Goal: Communication & Community: Share content

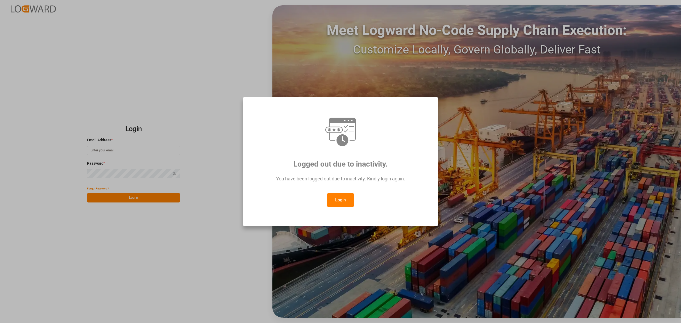
click at [346, 199] on button "Login" at bounding box center [340, 200] width 27 height 14
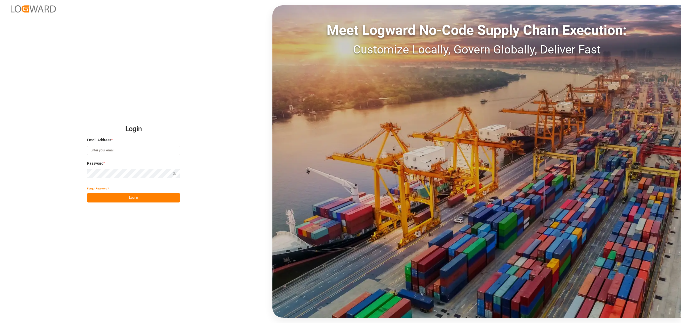
click at [129, 149] on input at bounding box center [133, 150] width 93 height 9
type input "[PERSON_NAME][EMAIL_ADDRESS][DOMAIN_NAME]"
click at [179, 175] on button "Show password" at bounding box center [174, 173] width 11 height 9
click at [117, 193] on div "Forgot Password? Log In" at bounding box center [133, 193] width 93 height 19
click at [119, 197] on button "Log In" at bounding box center [133, 197] width 93 height 9
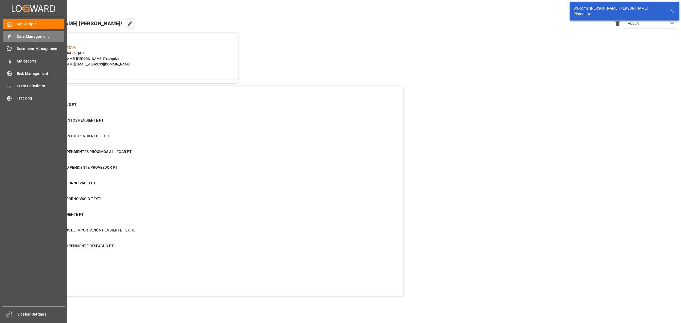
click at [12, 37] on div "Data Management Data Management" at bounding box center [33, 36] width 61 height 10
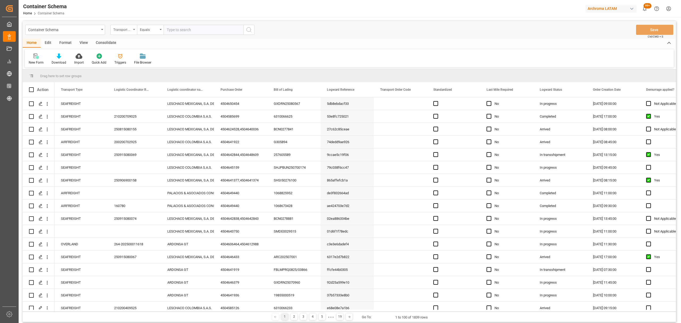
drag, startPoint x: 105, startPoint y: 29, endPoint x: 115, endPoint y: 28, distance: 9.6
click at [106, 29] on div "Container Schema Transport Type Equals" at bounding box center [139, 30] width 229 height 10
click at [119, 28] on div "Transport Type" at bounding box center [122, 29] width 18 height 6
click at [140, 85] on div "Purchase Order" at bounding box center [150, 87] width 79 height 11
click at [159, 29] on div "Equals" at bounding box center [150, 30] width 27 height 10
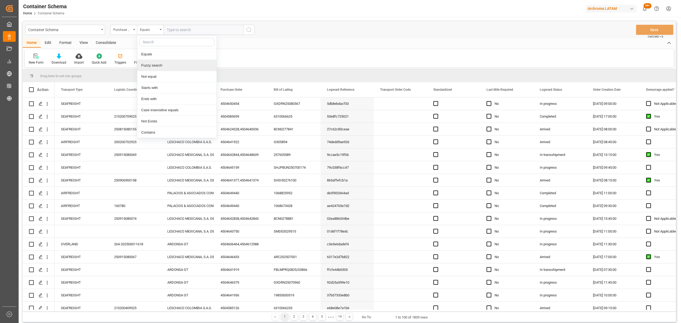
drag, startPoint x: 165, startPoint y: 66, endPoint x: 170, endPoint y: 57, distance: 11.2
click at [165, 66] on div "Fuzzy search" at bounding box center [176, 65] width 79 height 11
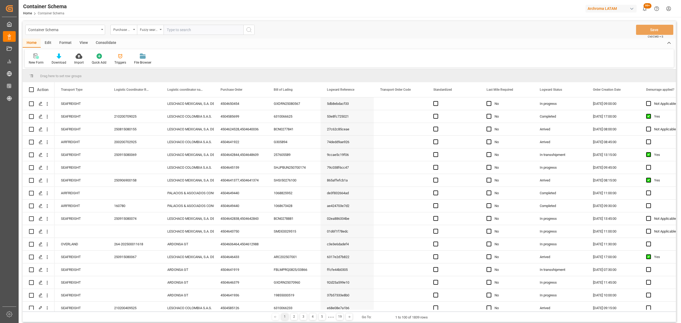
click at [183, 30] on input "text" at bounding box center [204, 30] width 80 height 10
paste input "4504635032"
type input "4504635032"
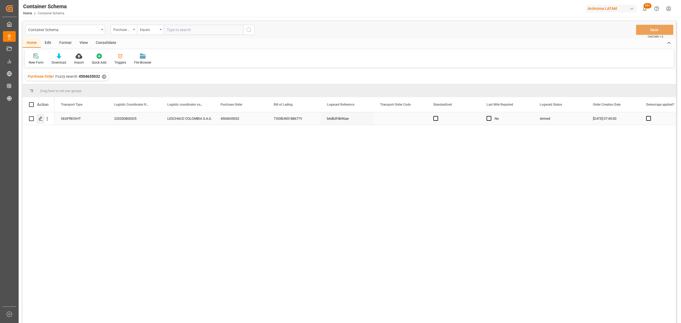
click at [38, 119] on div "Press SPACE to select this row." at bounding box center [40, 119] width 8 height 10
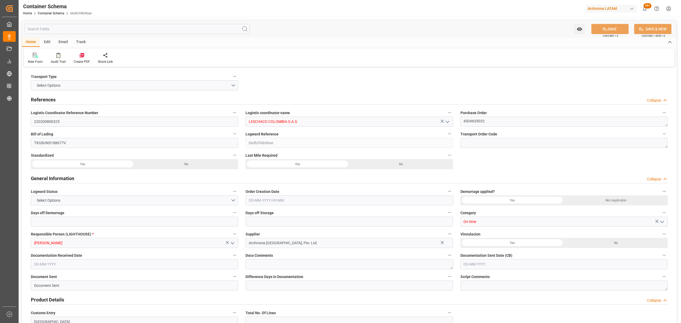
type input "0"
type input "3"
type input "1"
type input "3"
type input "2400"
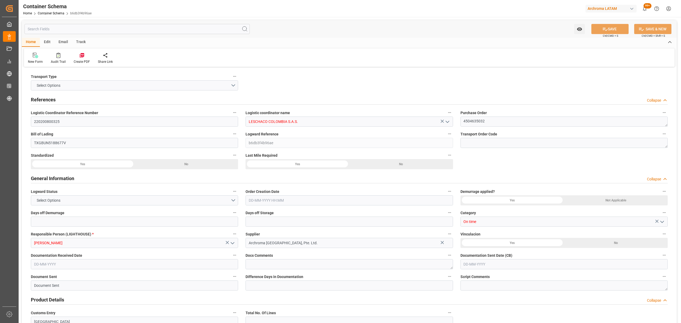
type input "1485.4"
type input "Maersk"
type input "Maersk Line AS"
type input "CNTXG"
type input "CNTNG"
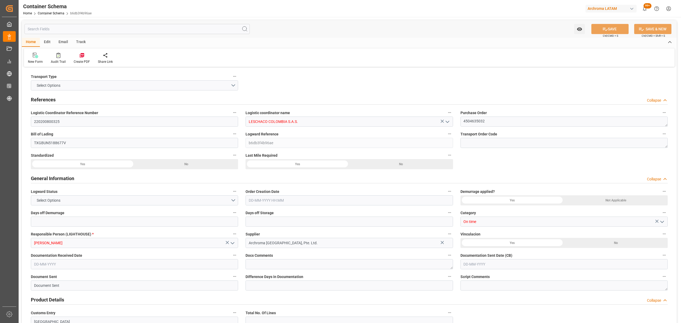
type input "COBUN"
type input "9623661"
type input "[DATE] 07:45"
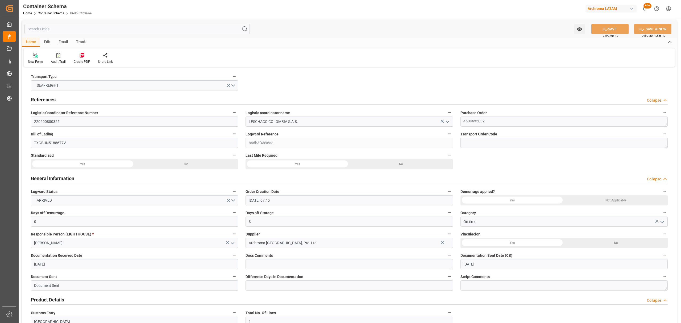
type input "[DATE]"
type input "[DATE] 00:00"
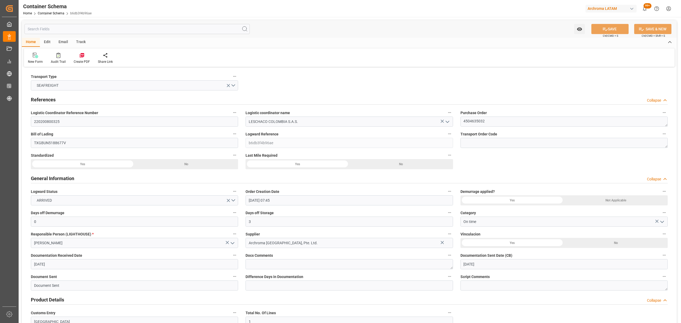
type input "[DATE] 00:00"
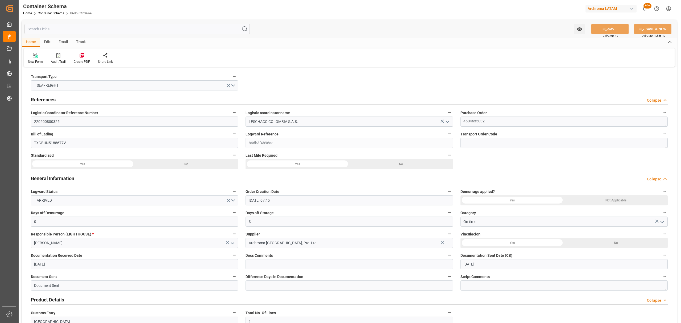
type input "[DATE] 00:00"
click at [85, 41] on div "Track" at bounding box center [81, 42] width 18 height 9
click at [41, 61] on div "Tracking" at bounding box center [34, 58] width 20 height 12
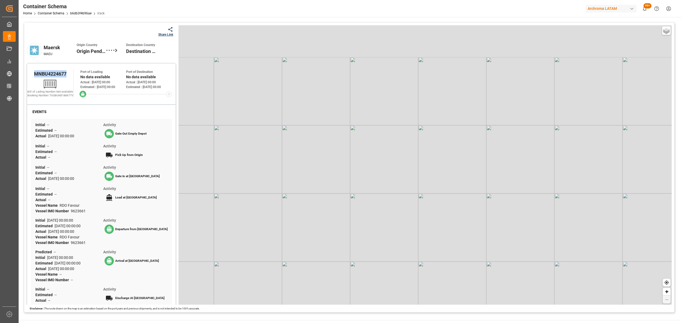
drag, startPoint x: 67, startPoint y: 76, endPoint x: 28, endPoint y: 70, distance: 40.0
click at [28, 70] on div "MNBU4224677 Bill of Lading Number: Not available Booking Number: TXGBUN5188677V…" at bounding box center [101, 83] width 148 height 31
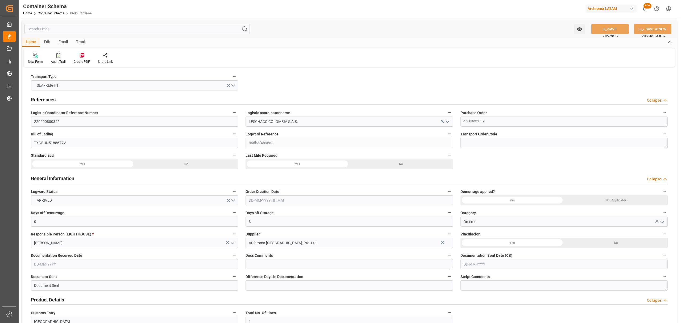
type input "0"
type input "3"
type input "1"
type input "3"
type input "2400"
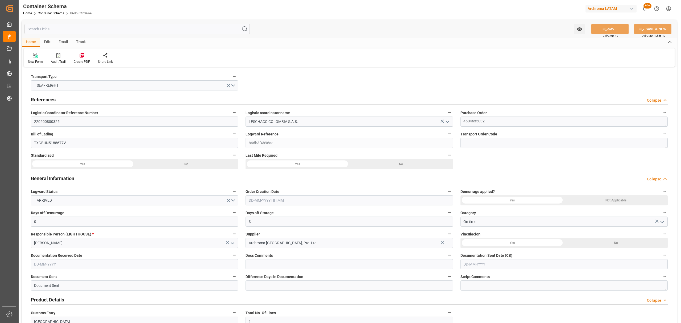
type input "1485.4"
type input "Maersk"
type input "Maersk Line AS"
type input "CNTXG"
type input "CNTNG"
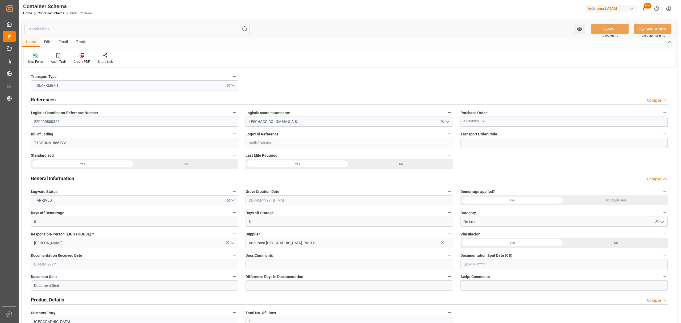
type input "COBUN"
type input "9623661"
type input "[DATE] 07:45"
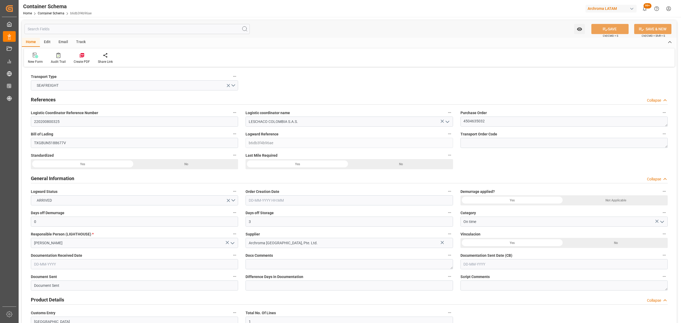
type input "[DATE]"
type input "[DATE] 00:00"
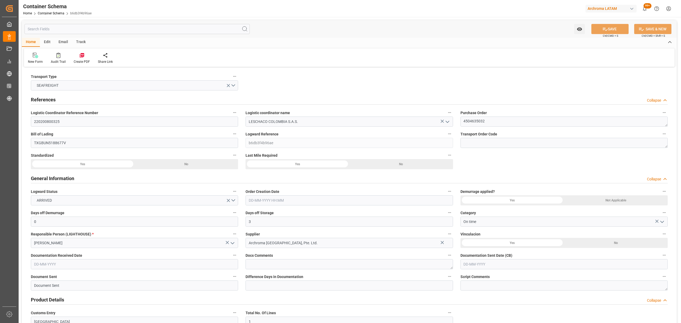
type input "[DATE] 00:00"
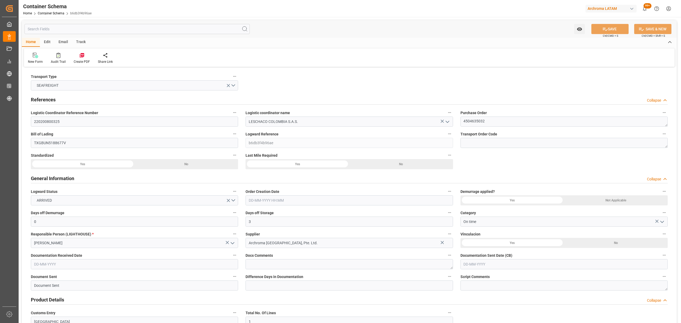
type input "[DATE] 00:00"
click at [65, 42] on div "Email" at bounding box center [64, 42] width 18 height 9
drag, startPoint x: 42, startPoint y: 58, endPoint x: 42, endPoint y: 54, distance: 4.0
click at [41, 57] on div at bounding box center [36, 55] width 16 height 6
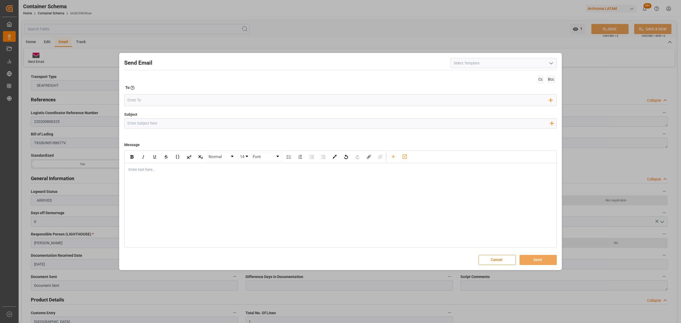
click at [549, 63] on icon "open menu" at bounding box center [551, 63] width 6 height 6
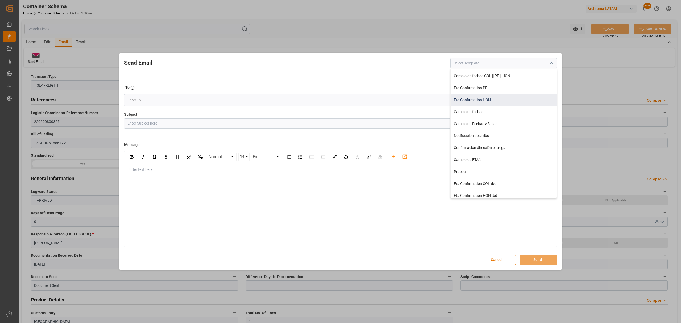
scroll to position [75, 0]
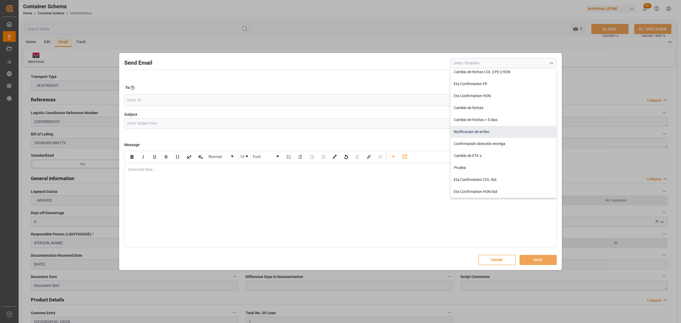
click at [507, 129] on div "Notificacion de arribo" at bounding box center [504, 132] width 106 height 12
type input "Aviso de llegada || PO {{orderReference}} | BL {{bookingNumber}} || CONTENEDOR …"
type input "Notificacion de arribo"
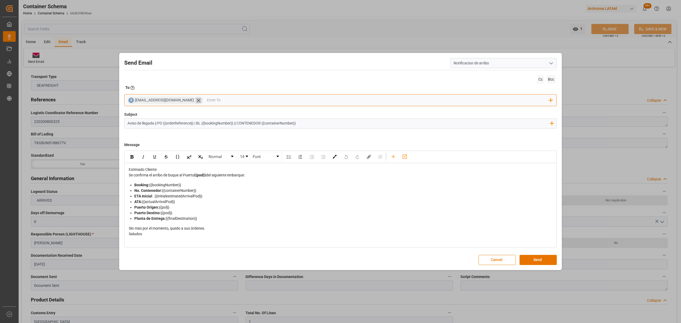
click at [196, 99] on icon at bounding box center [199, 101] width 6 height 6
click at [205, 97] on input "email" at bounding box center [338, 100] width 422 height 8
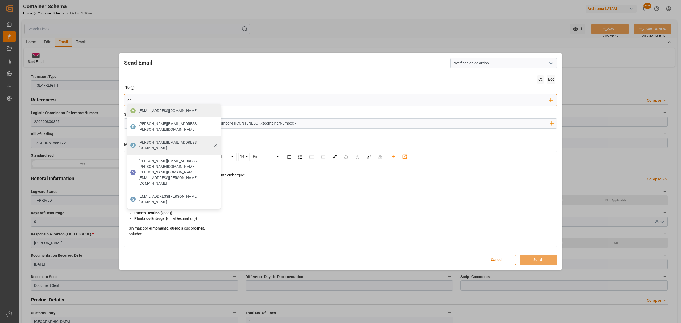
type input "angie"
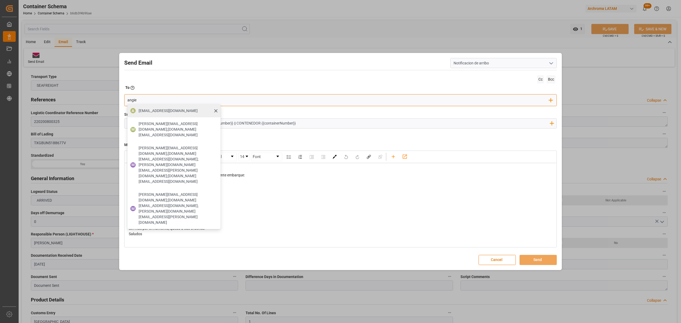
click at [178, 113] on span "[EMAIL_ADDRESS][DOMAIN_NAME]" at bounding box center [168, 111] width 59 height 6
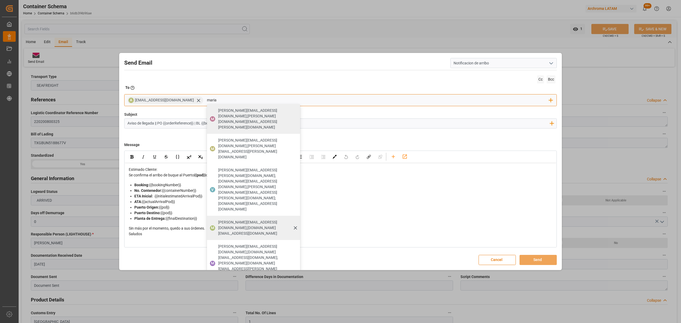
type input "maria"
click at [265, 219] on span "[PERSON_NAME][EMAIL_ADDRESS][DOMAIN_NAME];[DOMAIN_NAME][EMAIL_ADDRESS][DOMAIN_N…" at bounding box center [257, 227] width 78 height 17
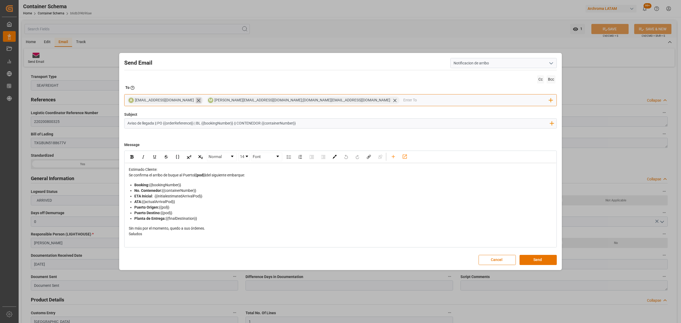
click at [197, 100] on icon at bounding box center [198, 100] width 3 height 3
click at [324, 100] on input "email" at bounding box center [437, 100] width 226 height 8
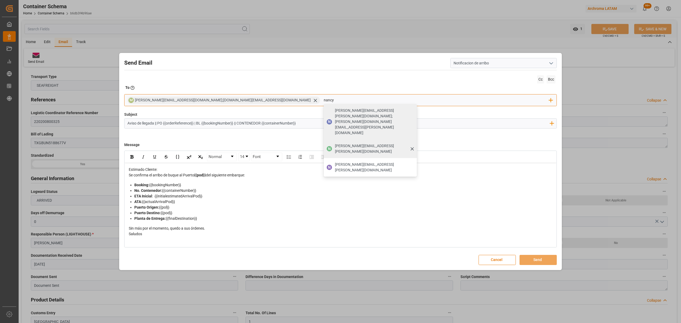
type input "nancy"
click at [335, 143] on span "[PERSON_NAME][EMAIL_ADDRESS][PERSON_NAME][DOMAIN_NAME]" at bounding box center [374, 148] width 78 height 11
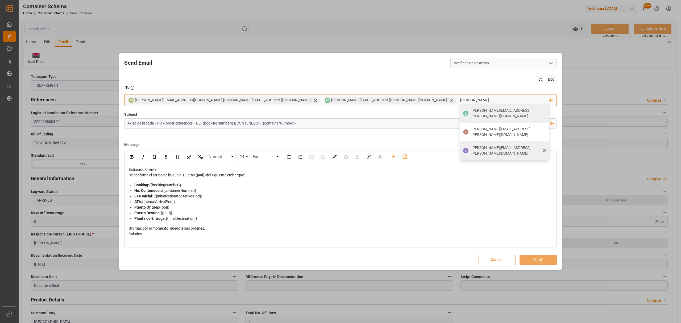
type input "[PERSON_NAME]"
click at [471, 145] on span "[PERSON_NAME][EMAIL_ADDRESS][PERSON_NAME][DOMAIN_NAME]" at bounding box center [508, 150] width 74 height 11
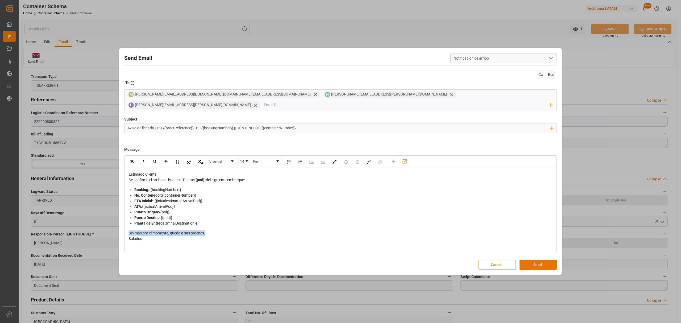
drag, startPoint x: 208, startPoint y: 229, endPoint x: 127, endPoint y: 229, distance: 81.4
click at [127, 229] on div "Estimado Cliente: Se confirma el arribo de buque al Puerto {{pod}} del siguient…" at bounding box center [340, 206] width 431 height 77
click at [206, 231] on span "Pendiente cuenta de manejo por parte de MSl y finalizacion" at bounding box center [177, 233] width 97 height 4
click at [205, 231] on span "Pendiente cuenta de manejo por parte de MSl y finalizacion" at bounding box center [177, 233] width 97 height 4
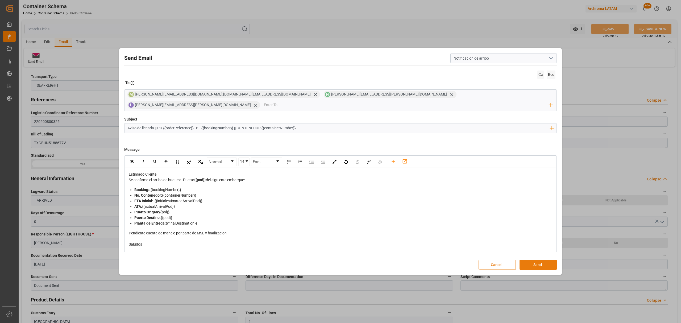
click at [532, 262] on button "Send" at bounding box center [537, 265] width 37 height 10
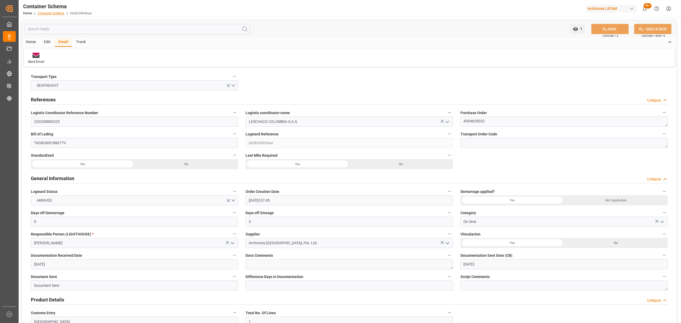
click at [61, 13] on link "Container Schema" at bounding box center [51, 13] width 27 height 4
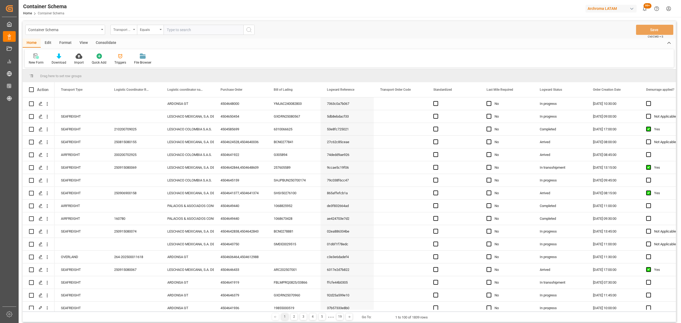
click at [130, 32] on div "Transport Type" at bounding box center [123, 30] width 27 height 10
click at [142, 86] on div "Purchase Order" at bounding box center [150, 87] width 79 height 11
click at [154, 27] on div "Equals" at bounding box center [149, 29] width 18 height 6
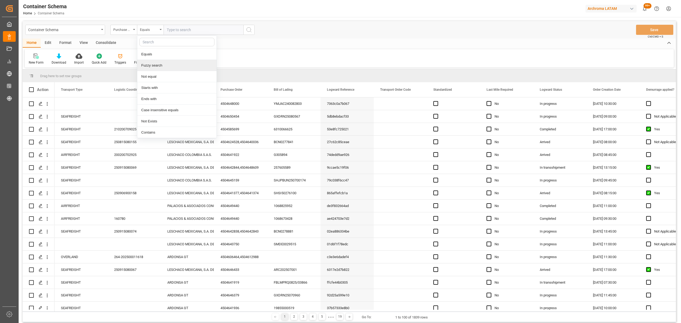
click at [166, 64] on div "Fuzzy search" at bounding box center [176, 65] width 79 height 11
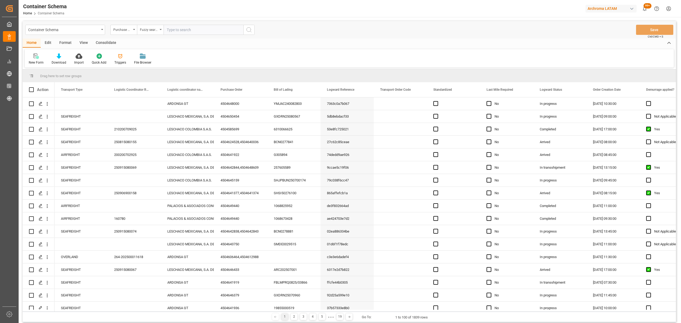
click at [187, 29] on input "text" at bounding box center [204, 30] width 80 height 10
paste input "4504640831"
type input "4504640831"
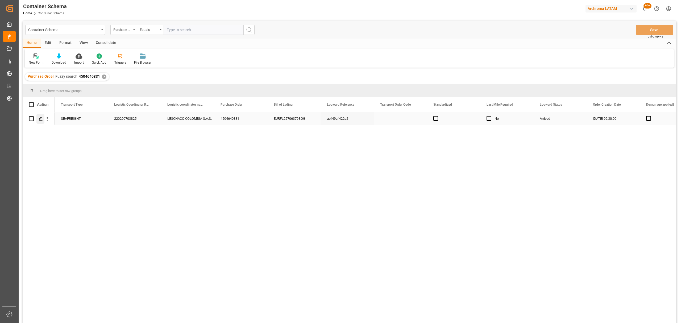
click at [39, 119] on polygon "Press SPACE to select this row." at bounding box center [40, 118] width 3 height 3
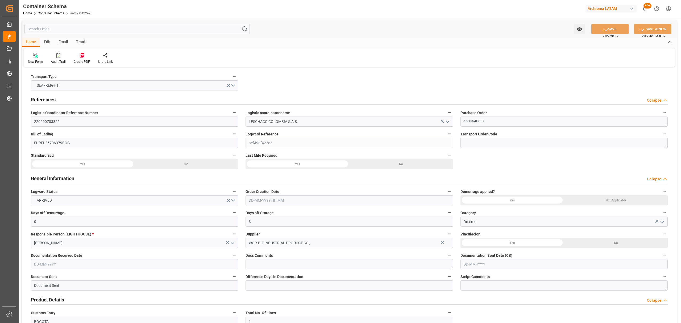
type input "0"
type input "3"
type input "1"
type input "200"
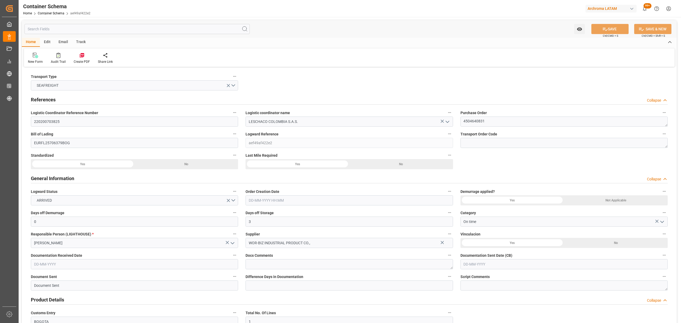
type input "215"
type input "Maersk"
type input "Maersk Line AS"
type input "CNSGH"
type input "CNSHA"
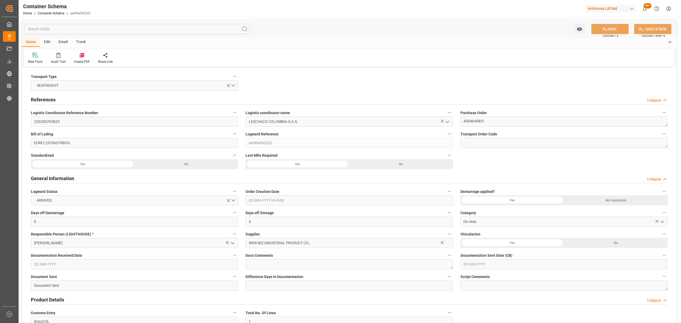
type input "COBUN"
type input "9245744"
type input "[DATE] 09:30"
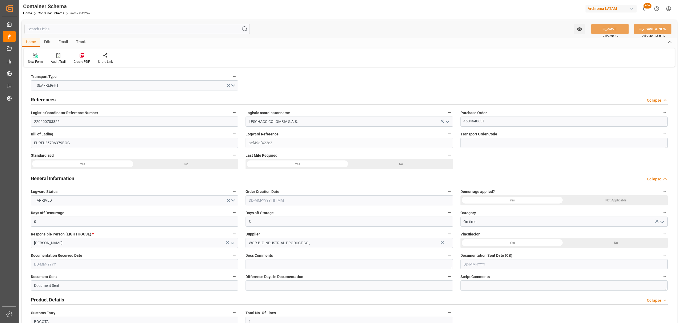
type input "[DATE]"
type input "[DATE] 00:00"
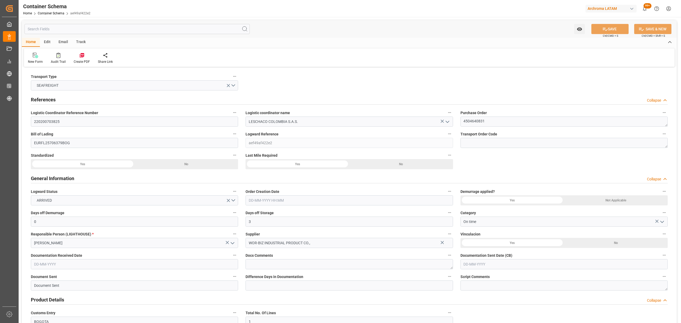
type input "[DATE] 00:00"
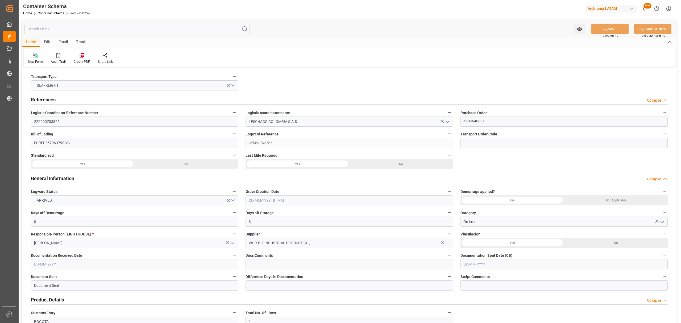
type input "[DATE] 00:00"
click at [60, 42] on div "Email" at bounding box center [64, 42] width 18 height 9
click at [37, 55] on icon at bounding box center [35, 55] width 7 height 5
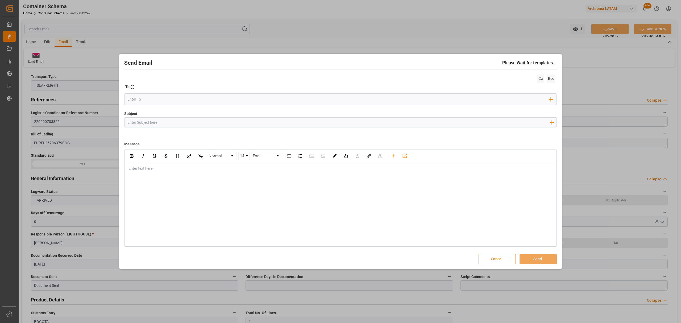
click at [169, 127] on div at bounding box center [338, 123] width 428 height 10
click at [169, 124] on input "Subject" at bounding box center [338, 122] width 428 height 9
click at [548, 62] on icon "open menu" at bounding box center [551, 63] width 6 height 6
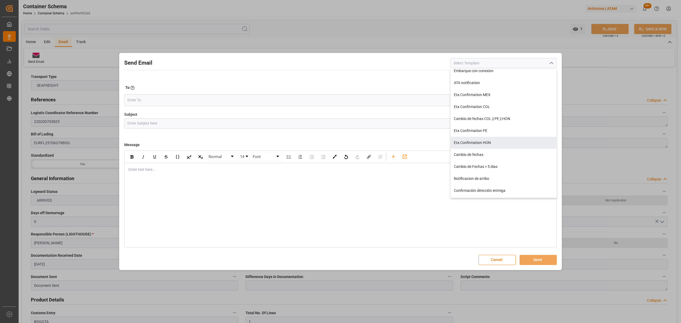
scroll to position [75, 0]
click at [489, 134] on div "Notificacion de arribo" at bounding box center [504, 132] width 106 height 12
type input "Aviso de llegada || PO {{orderReference}} | BL {{bookingNumber}} || CONTENEDOR …"
type input "Notificacion de arribo"
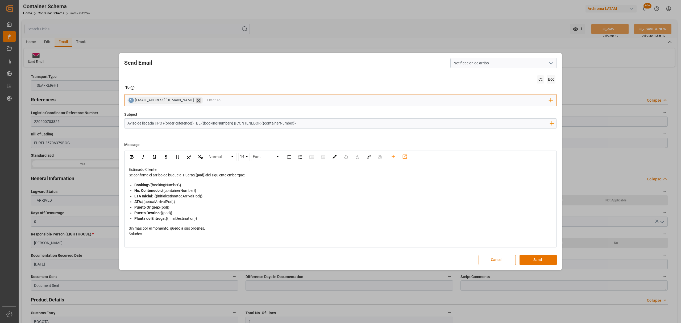
click at [196, 99] on icon at bounding box center [199, 101] width 6 height 6
click at [175, 100] on input "email" at bounding box center [338, 100] width 422 height 8
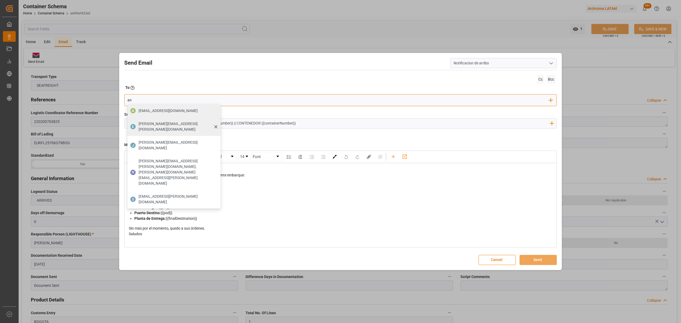
type input "angie"
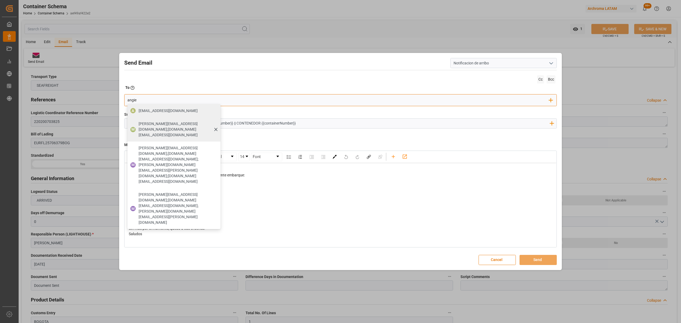
click at [195, 126] on span "[PERSON_NAME][EMAIL_ADDRESS][DOMAIN_NAME];[DOMAIN_NAME][EMAIL_ADDRESS][DOMAIN_N…" at bounding box center [178, 129] width 78 height 17
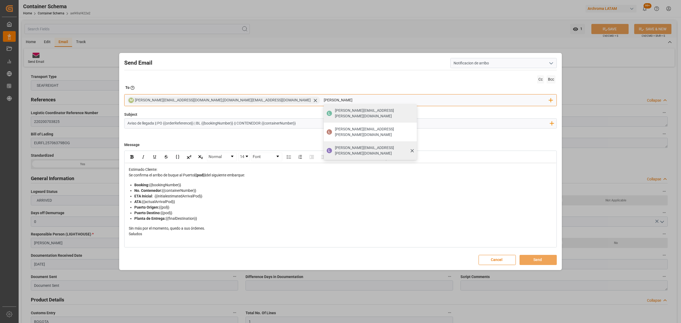
type input "[PERSON_NAME]"
click at [335, 145] on span "[PERSON_NAME][EMAIL_ADDRESS][PERSON_NAME][DOMAIN_NAME]" at bounding box center [374, 150] width 78 height 11
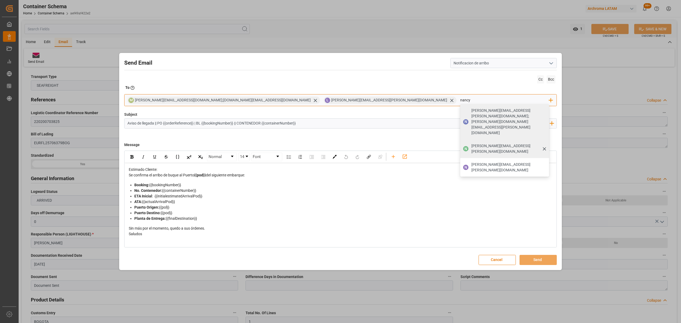
type input "nancy"
click at [471, 143] on span "[PERSON_NAME][EMAIL_ADDRESS][PERSON_NAME][DOMAIN_NAME]" at bounding box center [508, 148] width 74 height 11
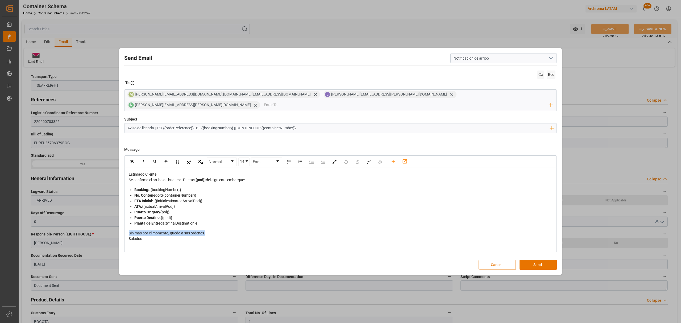
drag, startPoint x: 208, startPoint y: 230, endPoint x: 124, endPoint y: 228, distance: 83.5
click at [124, 228] on div "Normal 14 Font Estimado Cliente: Se confirma el arribo de buque al Puerto {{pod…" at bounding box center [340, 203] width 432 height 97
drag, startPoint x: 133, startPoint y: 218, endPoint x: 111, endPoint y: 228, distance: 24.3
click at [111, 228] on div "Send Email Notificacion de arribo Cc Bcc To Enter the TO Email address M [PERSO…" at bounding box center [340, 161] width 681 height 323
click at [131, 160] on img "rdw-inline-control" at bounding box center [131, 161] width 3 height 3
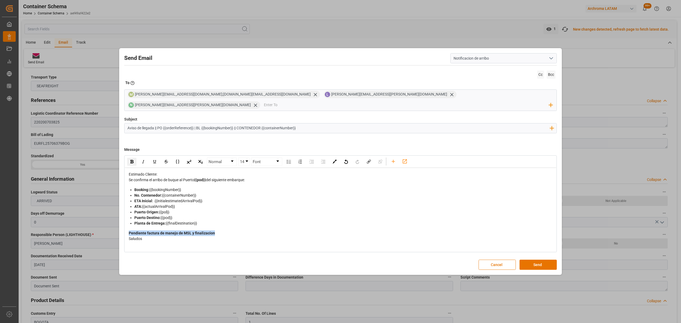
click at [242, 230] on div "Pendiente factura de manejo de MSL y finalizacion" at bounding box center [341, 233] width 424 height 6
click at [175, 172] on div "Estimado Cliente:" at bounding box center [341, 175] width 424 height 6
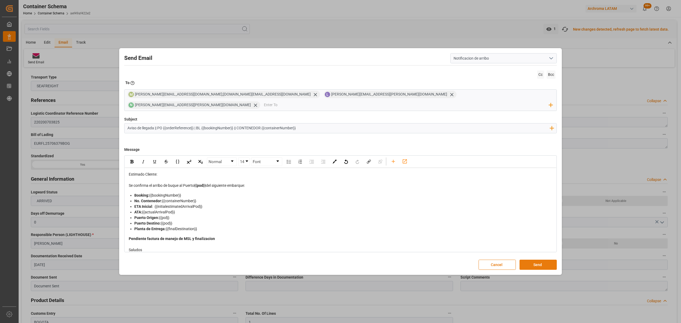
click at [532, 260] on button "Send" at bounding box center [537, 265] width 37 height 10
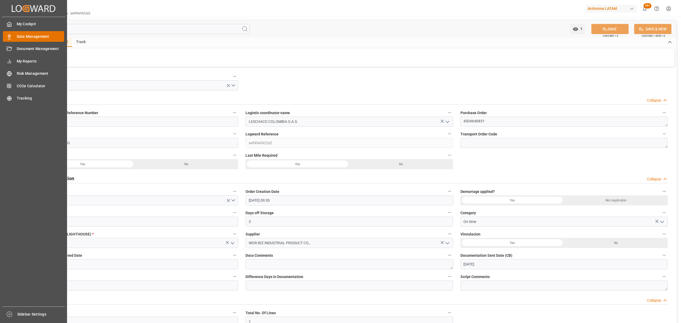
click at [30, 37] on span "Data Management" at bounding box center [41, 37] width 48 height 6
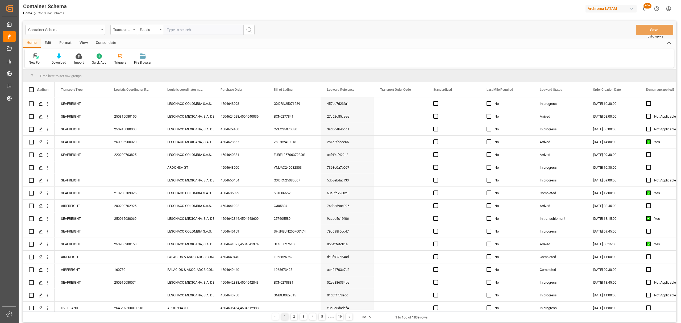
click at [77, 33] on div "Container Schema" at bounding box center [65, 30] width 80 height 10
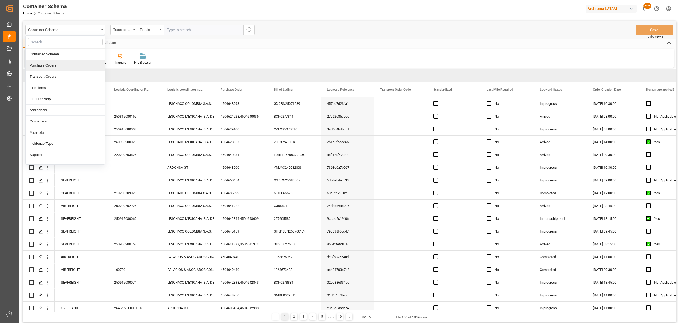
click at [62, 68] on div "Purchase Orders" at bounding box center [65, 65] width 79 height 11
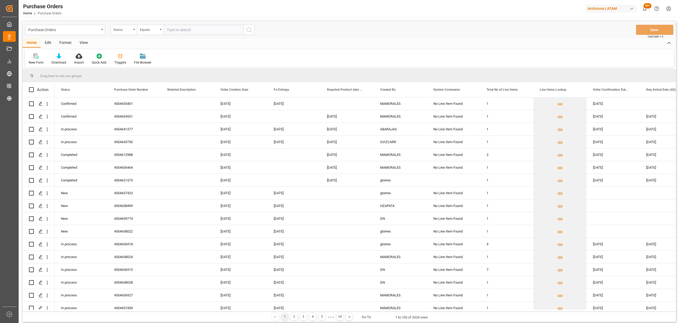
click at [126, 31] on div "Status" at bounding box center [122, 29] width 18 height 6
click at [143, 65] on div "Purchase Order Number" at bounding box center [150, 65] width 79 height 11
click at [147, 31] on div "Equals" at bounding box center [149, 29] width 18 height 6
click at [166, 63] on div "Fuzzy search" at bounding box center [176, 65] width 79 height 11
click at [187, 29] on input "text" at bounding box center [204, 30] width 80 height 10
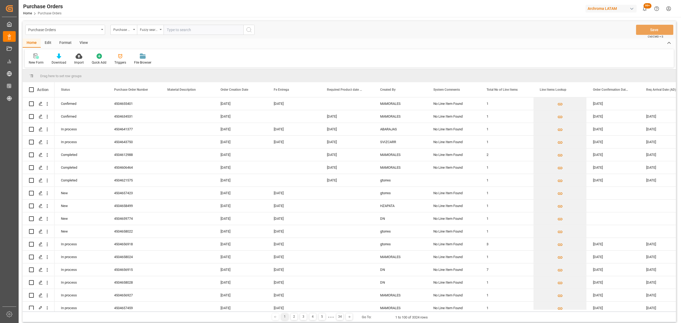
paste input "4504658020"
type input "4504658020"
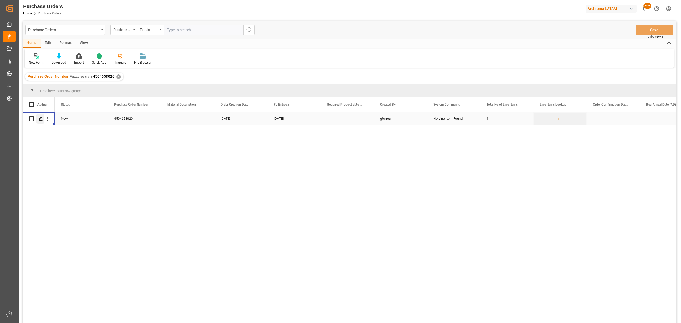
click at [41, 118] on icon "Press SPACE to select this row." at bounding box center [41, 118] width 4 height 4
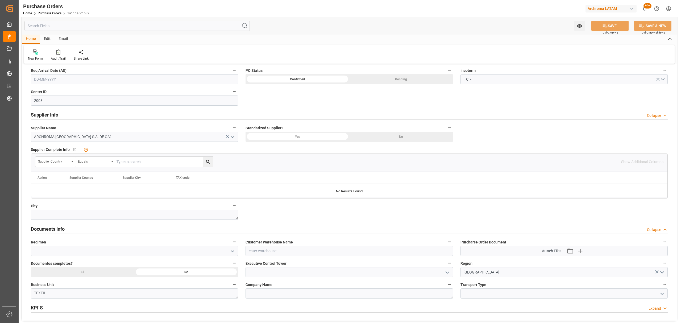
scroll to position [248, 0]
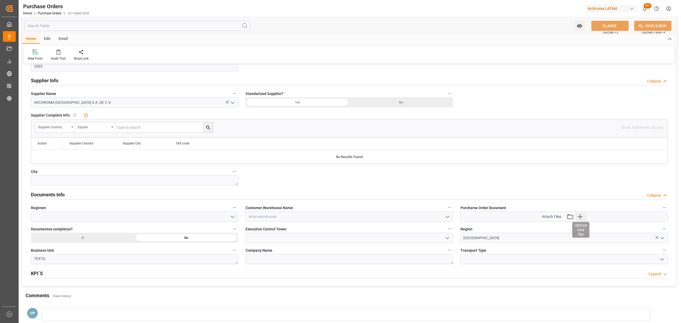
click at [579, 217] on icon "button" at bounding box center [580, 216] width 9 height 9
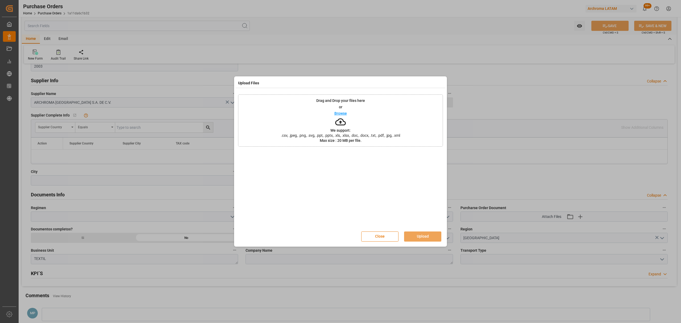
click at [346, 115] on p "Browse" at bounding box center [340, 113] width 13 height 4
click at [431, 241] on button "Upload" at bounding box center [422, 236] width 37 height 10
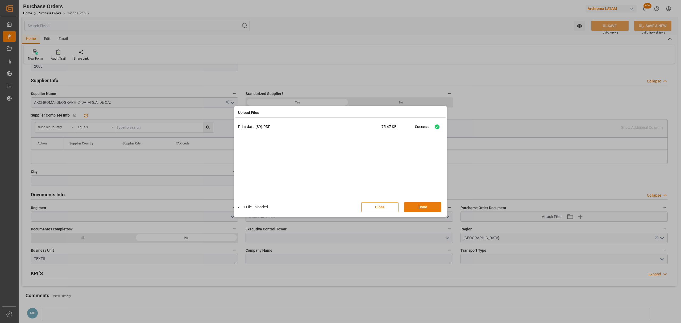
click at [436, 207] on button "Done" at bounding box center [422, 207] width 37 height 10
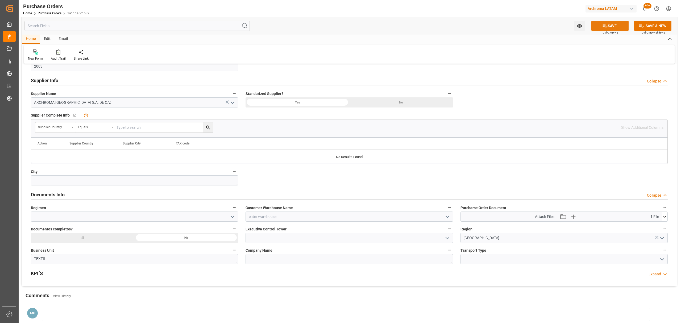
click at [606, 25] on icon at bounding box center [605, 26] width 6 height 6
click at [581, 25] on icon "open menu" at bounding box center [579, 25] width 5 height 3
click at [540, 36] on span "Start Watching" at bounding box center [557, 38] width 48 height 6
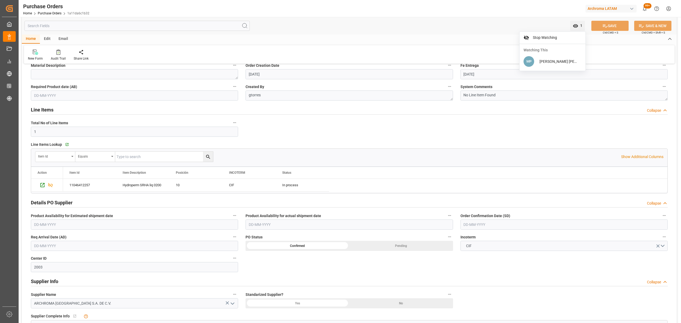
scroll to position [0, 0]
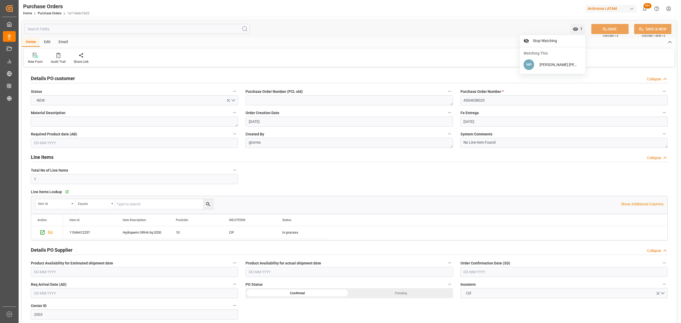
click at [62, 38] on div "Email" at bounding box center [64, 42] width 18 height 9
click at [36, 57] on icon at bounding box center [35, 56] width 7 height 4
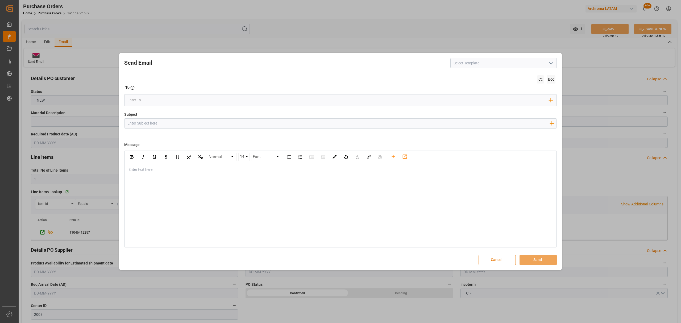
click at [182, 128] on input "Subject" at bounding box center [338, 123] width 428 height 9
click at [548, 123] on icon "button" at bounding box center [551, 123] width 9 height 9
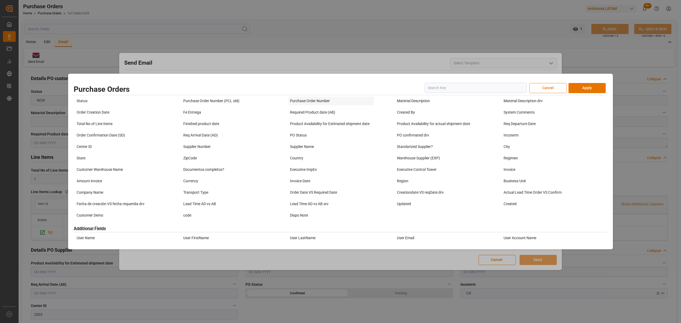
click at [324, 101] on div "Purchase Order Number" at bounding box center [330, 101] width 85 height 9
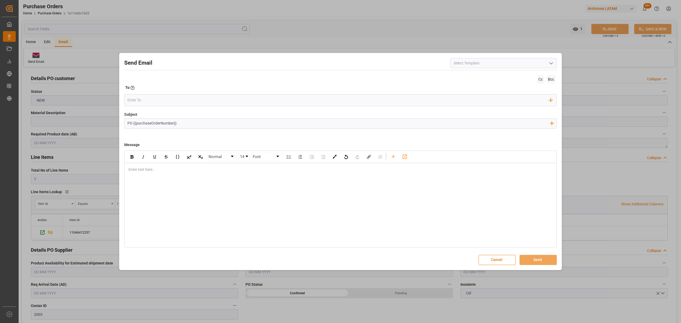
click at [201, 125] on input "PO {{purchaseOrderNumber}}" at bounding box center [338, 123] width 428 height 9
click at [189, 123] on input "PO {{purchaseOrderNumber}} //TE/7DOCUMENTOS//ARCHROMA [GEOGRAPHIC_DATA]//ARCHRO…" at bounding box center [338, 123] width 428 height 9
type input "PO {{purchaseOrderNumber}} //TE//DOCUMENTOS//ARCHROMA [GEOGRAPHIC_DATA]//ARCHRO…"
click at [167, 174] on div "Enter text here..." at bounding box center [340, 169] width 431 height 13
click at [182, 184] on div "rdw-editor" at bounding box center [341, 181] width 424 height 6
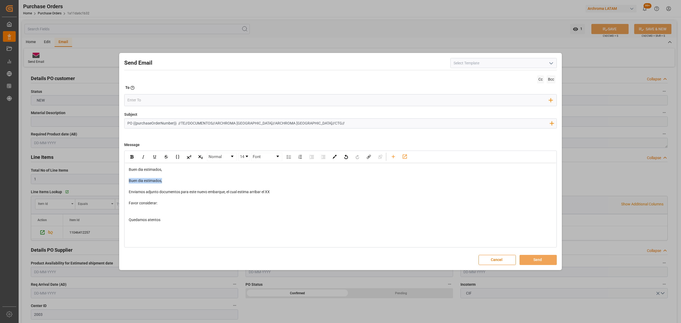
drag, startPoint x: 166, startPoint y: 184, endPoint x: 104, endPoint y: 182, distance: 62.8
click at [104, 182] on div "Send Email Cc Bcc To Enter the TO Email address Add Field to To Subject PO {{pu…" at bounding box center [340, 161] width 681 height 323
click at [169, 197] on div "rdw-editor" at bounding box center [341, 198] width 424 height 6
drag, startPoint x: 280, startPoint y: 179, endPoint x: 227, endPoint y: 182, distance: 53.0
click at [227, 182] on div "Enviamos adjunto documentos para este nuevo embarque, el cual estima arribar el…" at bounding box center [341, 181] width 424 height 6
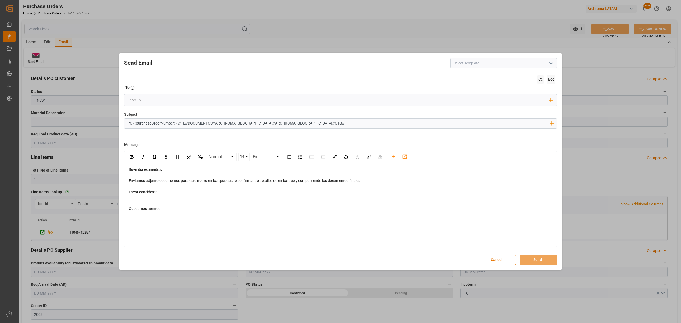
click at [138, 195] on div "rdw-editor" at bounding box center [341, 198] width 424 height 6
click at [224, 199] on div "PTE BL,LISTA DE EMPAQUE Y FACTURA COMERCIAL" at bounding box center [341, 198] width 424 height 6
click at [173, 192] on div "Favor considerar:" at bounding box center [341, 192] width 424 height 6
click at [239, 204] on div "PTE BL,LISTA DE EMPAQUE Y FACTURA COMERCIAL" at bounding box center [341, 203] width 424 height 6
click at [152, 99] on input "email" at bounding box center [338, 100] width 422 height 8
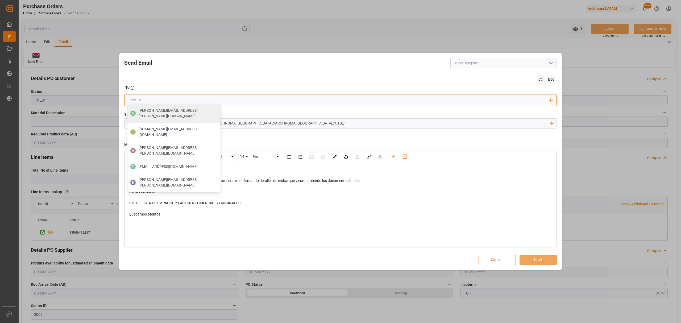
type input "n"
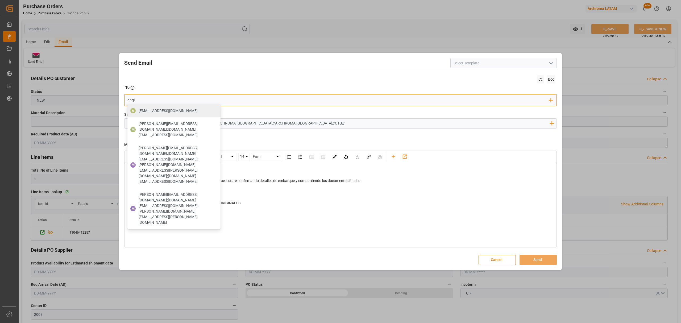
click at [133, 99] on input "angi" at bounding box center [338, 100] width 422 height 8
drag, startPoint x: 136, startPoint y: 99, endPoint x: 77, endPoint y: 96, distance: 59.1
click at [77, 96] on div "Send Email Cc Bcc To Enter the TO Email address [PERSON_NAME] A [EMAIL_ADDRESS]…" at bounding box center [340, 161] width 681 height 323
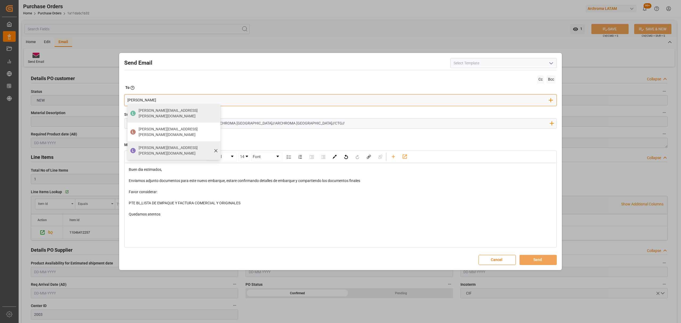
type input "[PERSON_NAME]"
click at [166, 145] on span "[PERSON_NAME][EMAIL_ADDRESS][PERSON_NAME][DOMAIN_NAME]" at bounding box center [178, 150] width 78 height 11
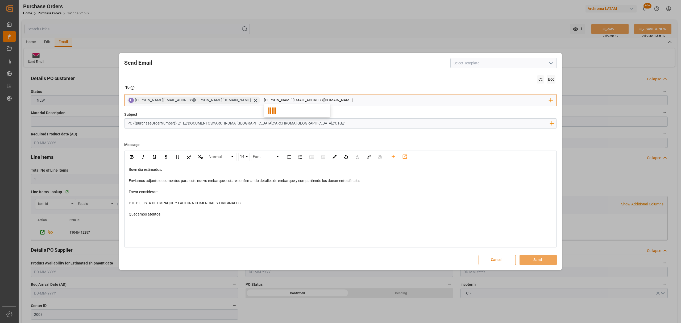
type input "[PERSON_NAME][EMAIL_ADDRESS][DOMAIN_NAME]"
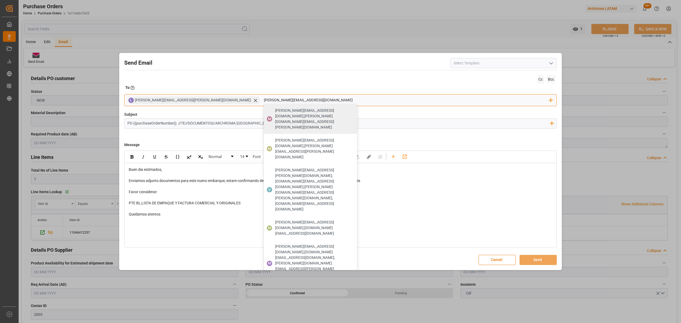
click at [279, 97] on input "[PERSON_NAME][EMAIL_ADDRESS][DOMAIN_NAME]" at bounding box center [406, 100] width 285 height 8
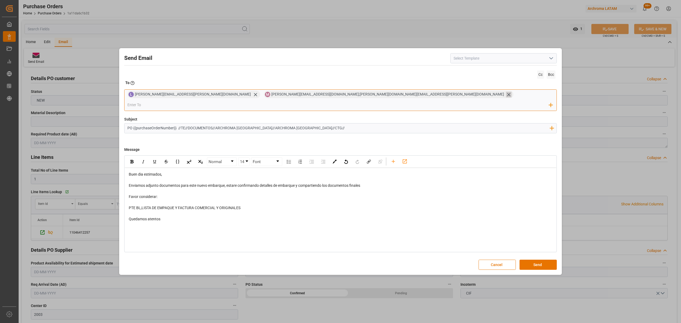
click at [506, 97] on icon at bounding box center [509, 95] width 6 height 6
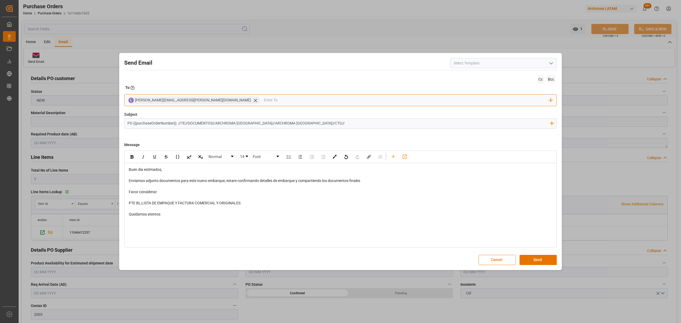
click at [267, 97] on input "email" at bounding box center [406, 100] width 285 height 8
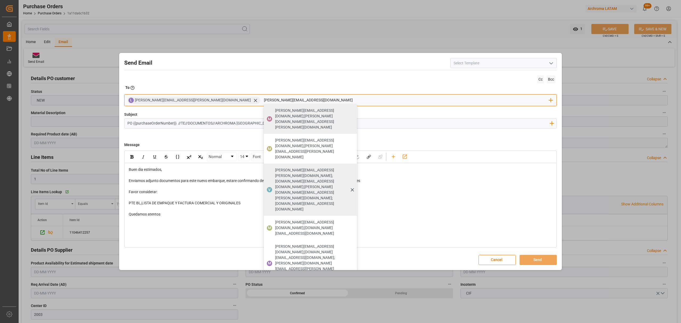
type input "[PERSON_NAME][EMAIL_ADDRESS][DOMAIN_NAME]"
click at [275, 167] on span "[PERSON_NAME][EMAIL_ADDRESS][PERSON_NAME][DOMAIN_NAME];[DOMAIN_NAME][EMAIL_ADDR…" at bounding box center [314, 189] width 78 height 45
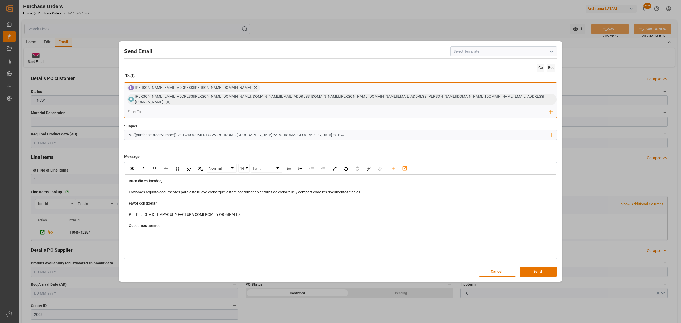
click at [397, 100] on span "[PERSON_NAME][EMAIL_ADDRESS][PERSON_NAME][DOMAIN_NAME];[DOMAIN_NAME][EMAIL_ADDR…" at bounding box center [339, 99] width 409 height 10
click at [302, 102] on span "[PERSON_NAME][EMAIL_ADDRESS][PERSON_NAME][DOMAIN_NAME];[DOMAIN_NAME][EMAIL_ADDR…" at bounding box center [339, 99] width 409 height 10
drag, startPoint x: 254, startPoint y: 101, endPoint x: 204, endPoint y: 99, distance: 50.0
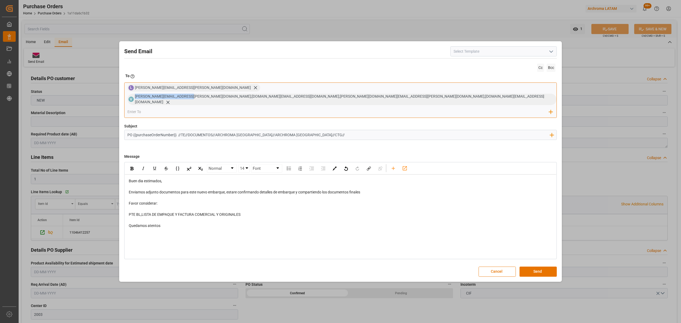
click at [204, 99] on span "[PERSON_NAME][EMAIL_ADDRESS][PERSON_NAME][DOMAIN_NAME];[DOMAIN_NAME][EMAIL_ADDR…" at bounding box center [339, 99] width 409 height 10
click at [171, 100] on icon at bounding box center [168, 102] width 6 height 6
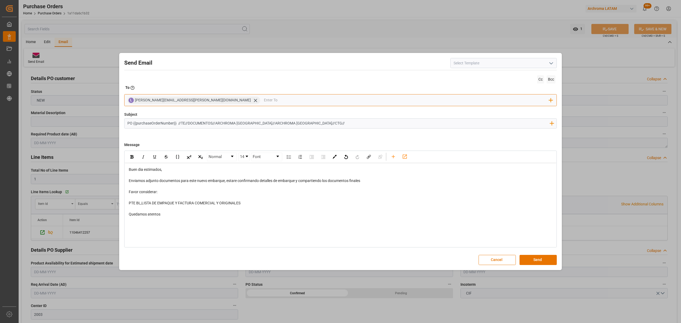
click at [264, 99] on input "email" at bounding box center [406, 100] width 285 height 8
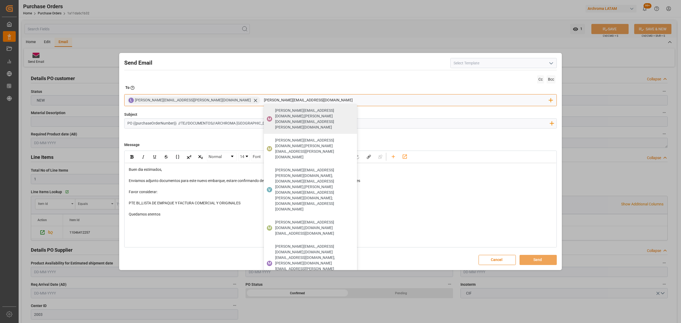
type input "[PERSON_NAME][EMAIL_ADDRESS][DOMAIN_NAME]"
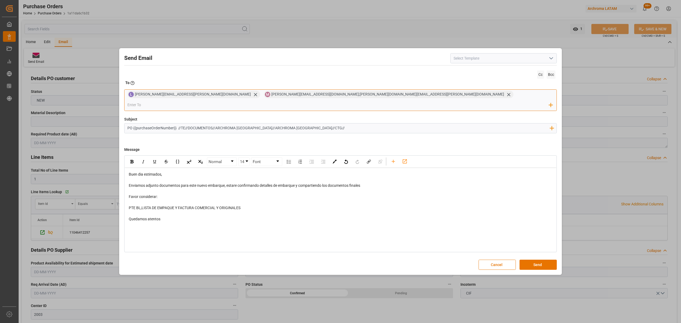
click at [297, 96] on span "[PERSON_NAME][EMAIL_ADDRESS][DOMAIN_NAME];[PERSON_NAME][DOMAIN_NAME][EMAIL_ADDR…" at bounding box center [387, 94] width 233 height 4
click at [305, 96] on span "[PERSON_NAME][EMAIL_ADDRESS][DOMAIN_NAME];[PERSON_NAME][DOMAIN_NAME][EMAIL_ADDR…" at bounding box center [387, 94] width 233 height 4
click at [506, 97] on icon at bounding box center [509, 95] width 6 height 6
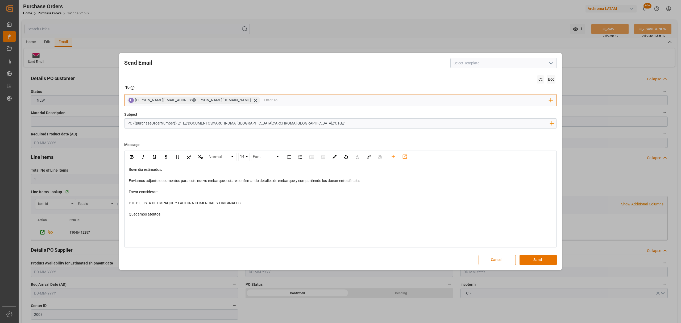
click at [264, 100] on input "email" at bounding box center [406, 100] width 285 height 8
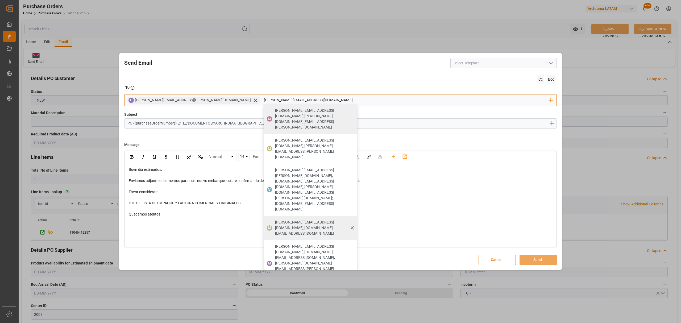
type input "[PERSON_NAME][EMAIL_ADDRESS][DOMAIN_NAME]"
click at [275, 219] on span "[PERSON_NAME][EMAIL_ADDRESS][DOMAIN_NAME];[DOMAIN_NAME][EMAIL_ADDRESS][DOMAIN_N…" at bounding box center [314, 227] width 78 height 17
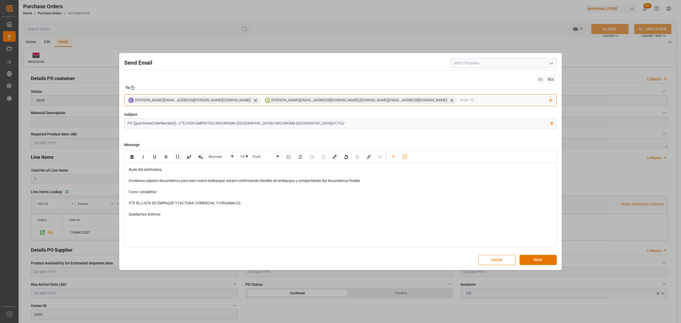
click at [271, 101] on span "[PERSON_NAME][EMAIL_ADDRESS][DOMAIN_NAME];[DOMAIN_NAME][EMAIL_ADDRESS][DOMAIN_N…" at bounding box center [359, 100] width 176 height 4
click at [271, 100] on span "[PERSON_NAME][EMAIL_ADDRESS][DOMAIN_NAME];[DOMAIN_NAME][EMAIL_ADDRESS][DOMAIN_N…" at bounding box center [359, 100] width 176 height 4
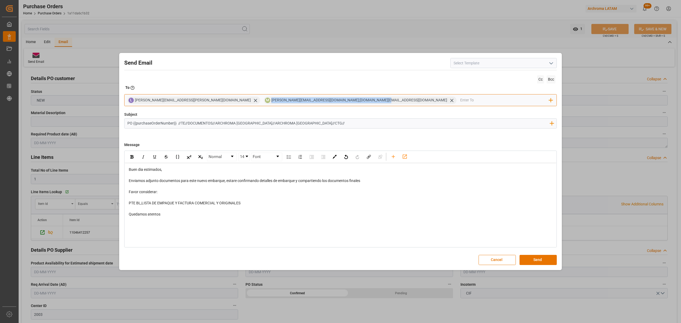
click at [271, 102] on span "[PERSON_NAME][EMAIL_ADDRESS][DOMAIN_NAME];[DOMAIN_NAME][EMAIL_ADDRESS][DOMAIN_N…" at bounding box center [359, 100] width 176 height 4
drag, startPoint x: 259, startPoint y: 101, endPoint x: 317, endPoint y: 101, distance: 58.0
click at [317, 101] on div "[PERSON_NAME][EMAIL_ADDRESS][DOMAIN_NAME];[DOMAIN_NAME][EMAIL_ADDRESS][DOMAIN_N…" at bounding box center [363, 100] width 185 height 6
click at [548, 101] on icon "button" at bounding box center [550, 100] width 9 height 9
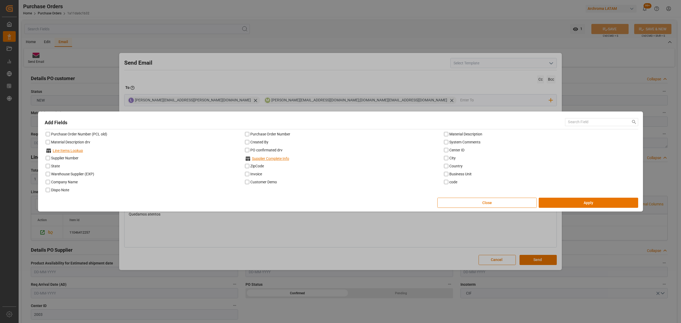
click at [467, 92] on div "Add Fields Purchase Order Number (PCL old) Purchase Order Number Material Descr…" at bounding box center [340, 161] width 681 height 323
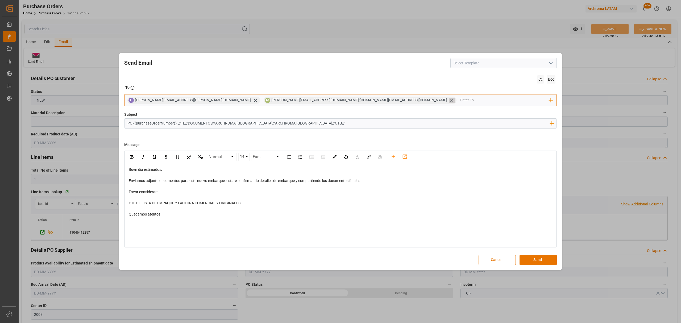
click at [449, 99] on icon at bounding box center [452, 101] width 6 height 6
click at [271, 101] on input "email" at bounding box center [406, 100] width 285 height 8
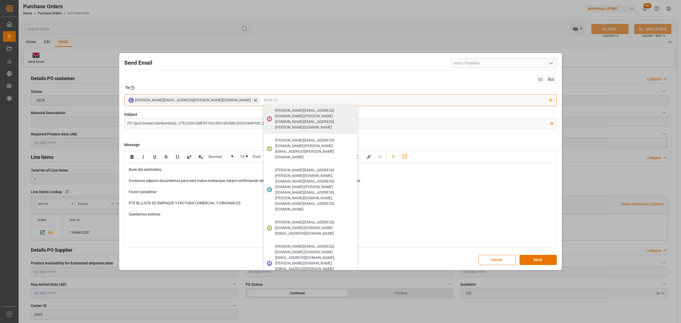
click at [264, 98] on input "email" at bounding box center [406, 100] width 285 height 8
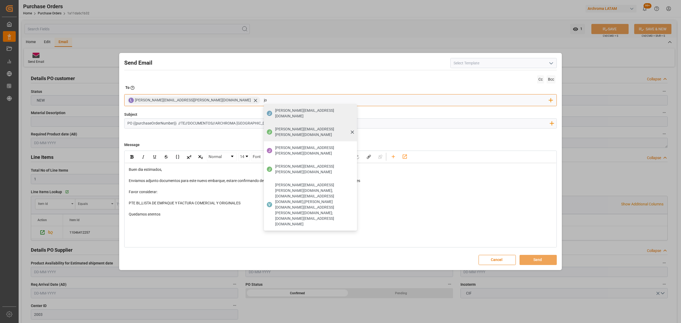
type input "jo"
click at [275, 126] on span "[PERSON_NAME][EMAIL_ADDRESS][PERSON_NAME][DOMAIN_NAME]" at bounding box center [314, 131] width 78 height 11
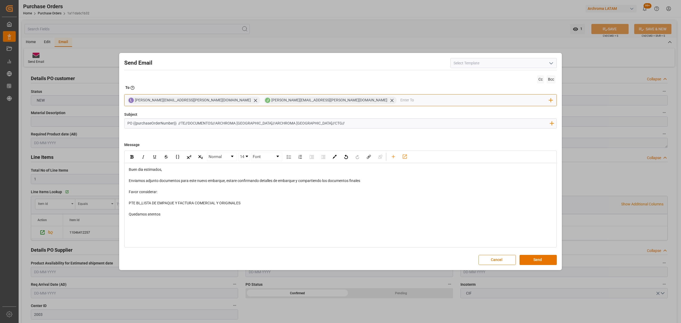
click at [400, 100] on input "email" at bounding box center [474, 100] width 149 height 8
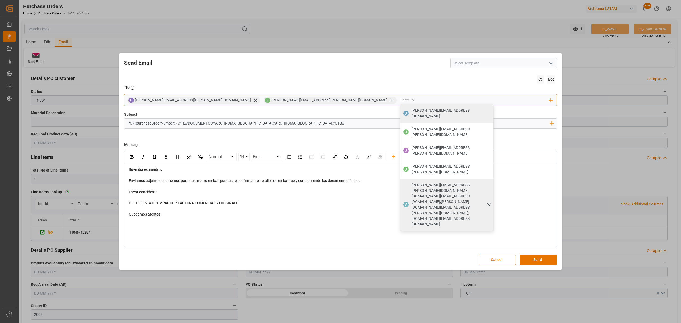
type input "maria"
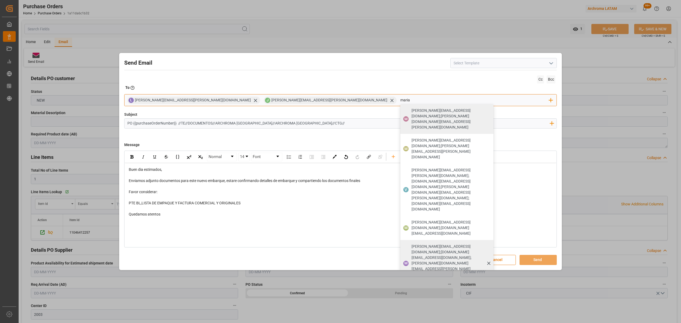
click at [400, 240] on div "M [PERSON_NAME][EMAIL_ADDRESS][DOMAIN_NAME];[DOMAIN_NAME][EMAIL_ADDRESS][DOMAIN…" at bounding box center [446, 263] width 93 height 47
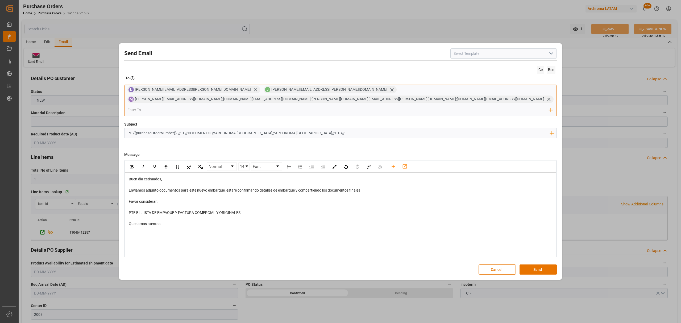
click at [406, 101] on span "[PERSON_NAME][EMAIL_ADDRESS][DOMAIN_NAME];[DOMAIN_NAME][EMAIL_ADDRESS][DOMAIN_N…" at bounding box center [339, 99] width 409 height 4
click at [546, 102] on icon at bounding box center [549, 100] width 6 height 6
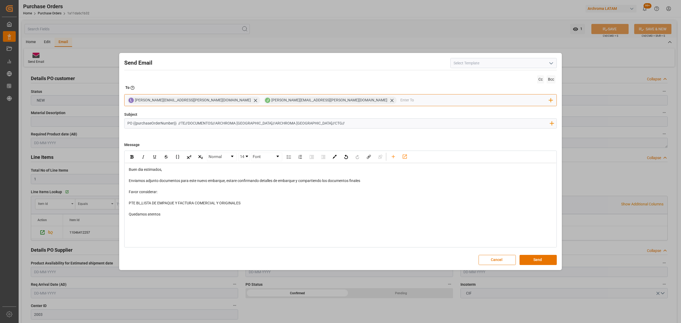
click at [400, 102] on input "email" at bounding box center [474, 100] width 149 height 8
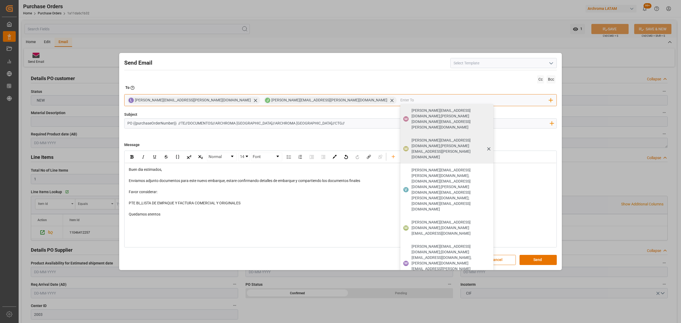
click at [411, 138] on span "[PERSON_NAME][EMAIL_ADDRESS][DOMAIN_NAME];[PERSON_NAME][EMAIL_ADDRESS][PERSON_N…" at bounding box center [450, 149] width 78 height 22
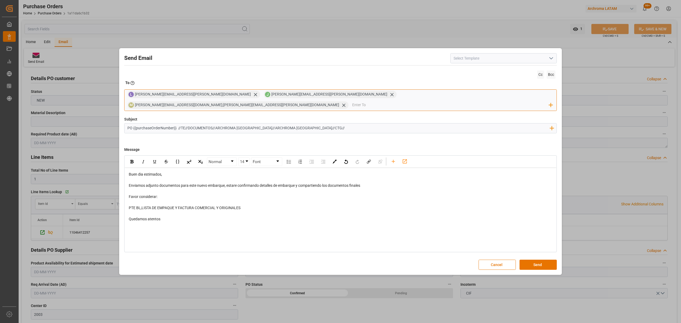
click at [339, 103] on span "[PERSON_NAME][EMAIL_ADDRESS][DOMAIN_NAME];[PERSON_NAME][EMAIL_ADDRESS][PERSON_N…" at bounding box center [237, 105] width 204 height 4
click at [335, 103] on span "[PERSON_NAME][EMAIL_ADDRESS][DOMAIN_NAME];[PERSON_NAME][EMAIL_ADDRESS][PERSON_N…" at bounding box center [237, 105] width 204 height 4
click at [337, 103] on span "[PERSON_NAME][EMAIL_ADDRESS][DOMAIN_NAME];[PERSON_NAME][EMAIL_ADDRESS][PERSON_N…" at bounding box center [237, 105] width 204 height 4
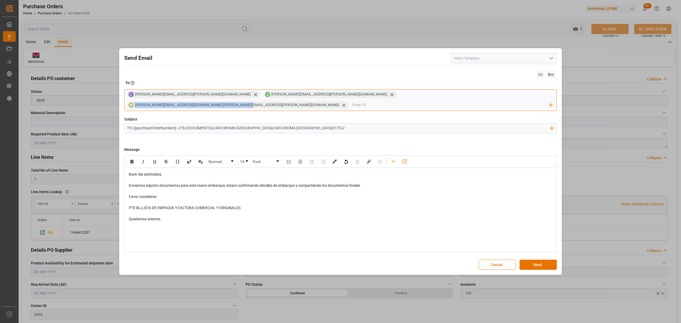
click at [337, 103] on span "[PERSON_NAME][EMAIL_ADDRESS][DOMAIN_NAME];[PERSON_NAME][EMAIL_ADDRESS][PERSON_N…" at bounding box center [237, 105] width 204 height 4
click at [339, 103] on span "[PERSON_NAME][EMAIL_ADDRESS][DOMAIN_NAME];[PERSON_NAME][EMAIL_ADDRESS][PERSON_N…" at bounding box center [237, 105] width 204 height 4
drag, startPoint x: 335, startPoint y: 100, endPoint x: 398, endPoint y: 103, distance: 62.9
click at [398, 103] on div "[PERSON_NAME] [PERSON_NAME][EMAIL_ADDRESS][PERSON_NAME][DOMAIN_NAME] [PERSON_NA…" at bounding box center [340, 100] width 432 height 22
click at [348, 103] on div "M [PERSON_NAME][EMAIL_ADDRESS][DOMAIN_NAME];[PERSON_NAME][EMAIL_ADDRESS][PERSON…" at bounding box center [237, 104] width 221 height 7
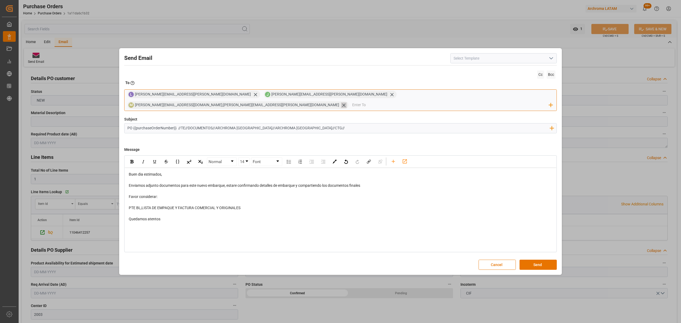
click at [348, 102] on div "[PERSON_NAME][EMAIL_ADDRESS][DOMAIN_NAME];[PERSON_NAME][EMAIL_ADDRESS][PERSON_N…" at bounding box center [242, 105] width 214 height 6
click at [347, 102] on icon at bounding box center [344, 105] width 6 height 6
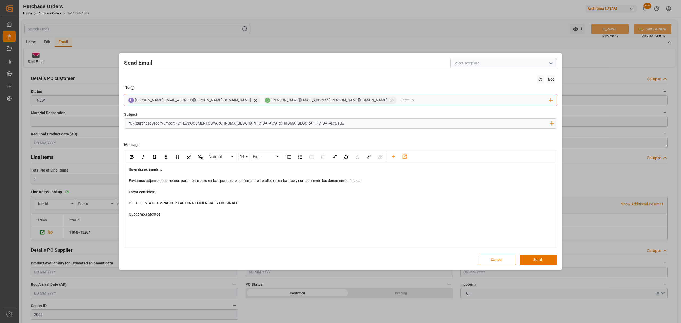
click at [400, 101] on input "email" at bounding box center [474, 100] width 149 height 8
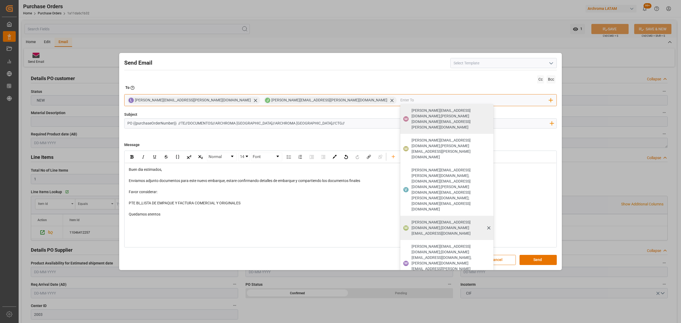
click at [411, 219] on span "[PERSON_NAME][EMAIL_ADDRESS][DOMAIN_NAME];[DOMAIN_NAME][EMAIL_ADDRESS][DOMAIN_N…" at bounding box center [450, 227] width 78 height 17
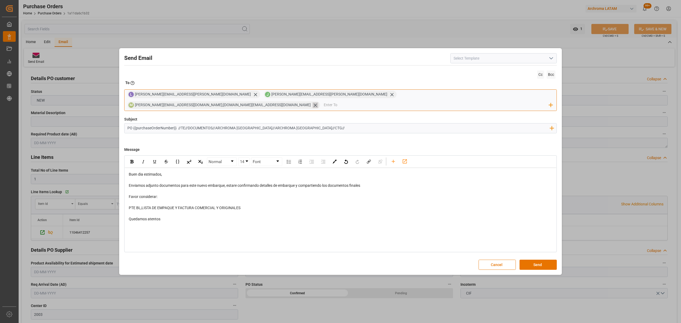
click at [318, 102] on icon at bounding box center [316, 105] width 6 height 6
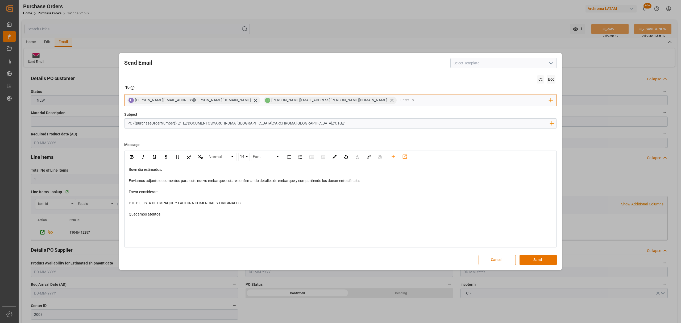
click at [400, 99] on input "email" at bounding box center [474, 100] width 149 height 8
drag, startPoint x: 193, startPoint y: 223, endPoint x: 115, endPoint y: 163, distance: 97.8
click at [115, 163] on div "Send Email Cc Bcc To Enter the TO Email address L [PERSON_NAME][EMAIL_ADDRESS][…" at bounding box center [340, 161] width 681 height 323
click at [400, 102] on input "email" at bounding box center [474, 100] width 149 height 8
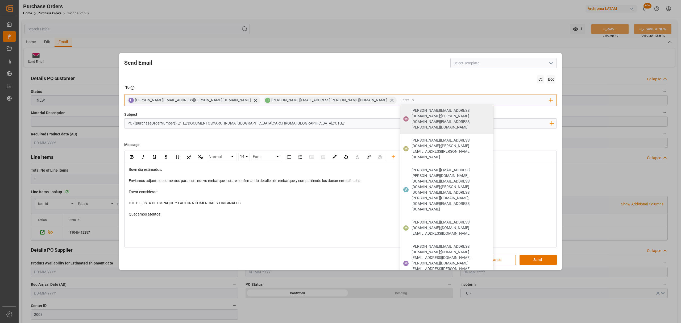
click at [400, 99] on input "email" at bounding box center [474, 100] width 149 height 8
type input ","
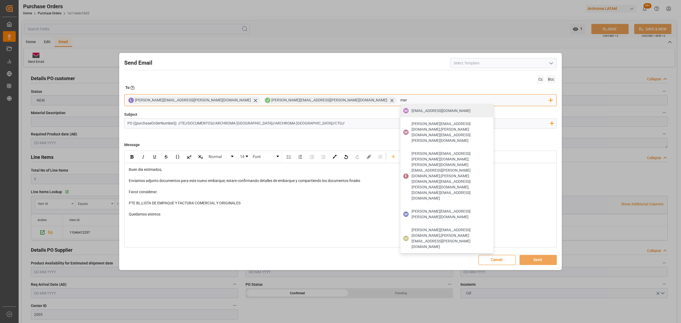
click at [400, 100] on input "mar" at bounding box center [474, 100] width 149 height 8
type input "m"
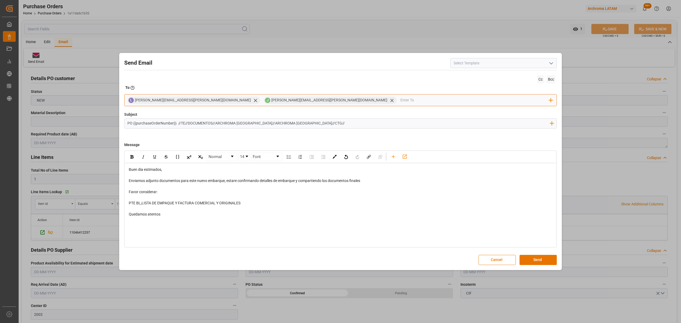
click at [400, 96] on input "email" at bounding box center [474, 100] width 149 height 8
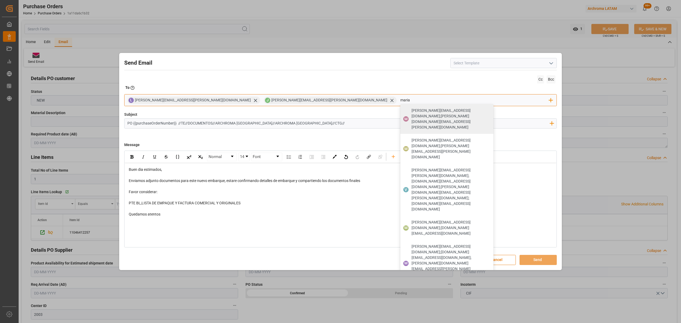
type input "maria"
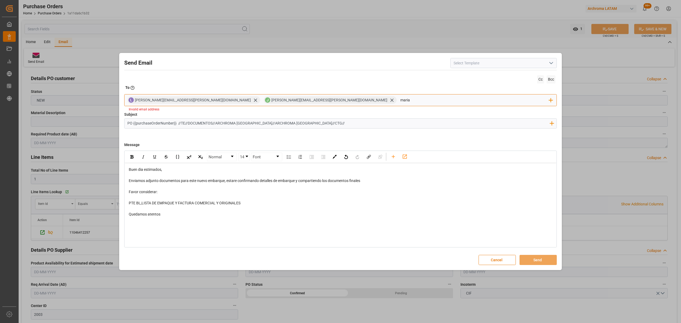
click at [400, 99] on input "maria" at bounding box center [474, 100] width 149 height 8
click at [400, 98] on input "maria" at bounding box center [474, 100] width 149 height 8
click at [400, 100] on input "maria" at bounding box center [474, 100] width 149 height 8
click at [400, 98] on input "maria" at bounding box center [474, 100] width 149 height 8
drag, startPoint x: 287, startPoint y: 99, endPoint x: 270, endPoint y: 100, distance: 17.0
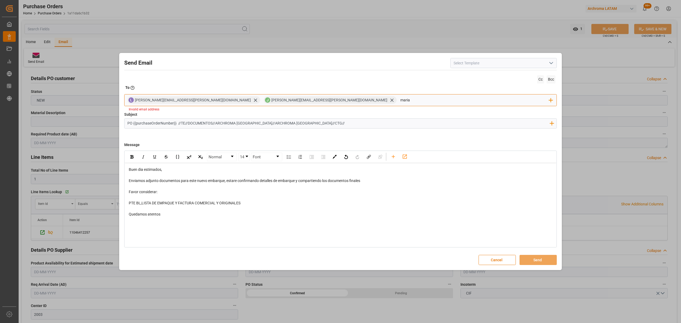
click at [270, 100] on div "[PERSON_NAME] [PERSON_NAME][EMAIL_ADDRESS][PERSON_NAME][DOMAIN_NAME] [PERSON_NA…" at bounding box center [340, 100] width 432 height 12
click at [400, 98] on input "email" at bounding box center [474, 100] width 149 height 8
drag, startPoint x: 320, startPoint y: 125, endPoint x: 318, endPoint y: 123, distance: 3.2
click at [320, 125] on input "PO {{purchaseOrderNumber}} //TE//DOCUMENTOS//ARCHROMA [GEOGRAPHIC_DATA]//ARCHRO…" at bounding box center [338, 123] width 428 height 9
click at [400, 100] on input "email" at bounding box center [474, 100] width 149 height 8
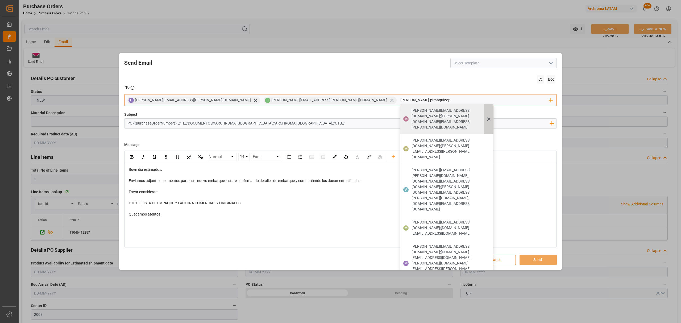
type input "[PERSON_NAME].piranquive@"
click at [487, 117] on icon at bounding box center [488, 118] width 3 height 3
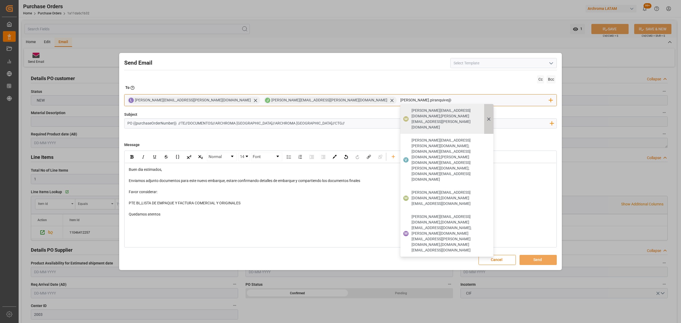
click at [486, 116] on icon at bounding box center [489, 119] width 6 height 6
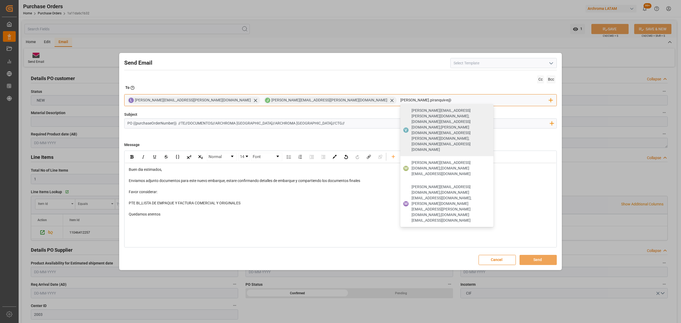
click at [0, 0] on icon at bounding box center [0, 0] width 0 height 0
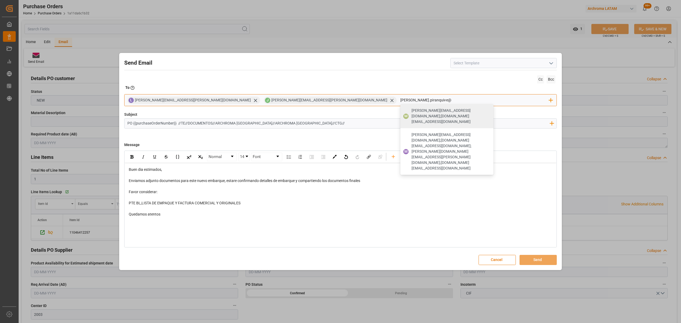
click at [0, 0] on icon at bounding box center [0, 0] width 0 height 0
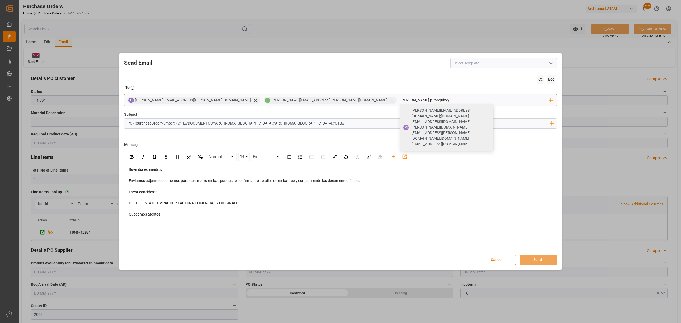
click at [0, 0] on icon at bounding box center [0, 0] width 0 height 0
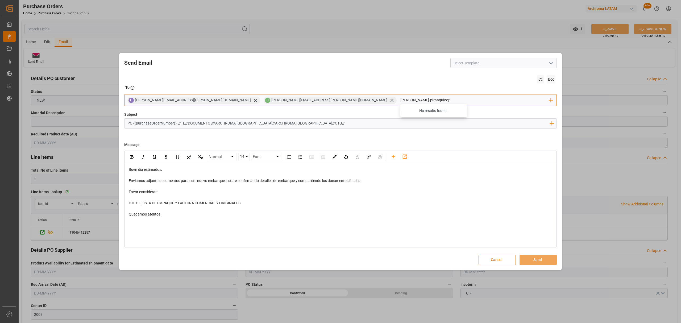
click at [400, 100] on input "[PERSON_NAME].piranquive@" at bounding box center [474, 100] width 149 height 8
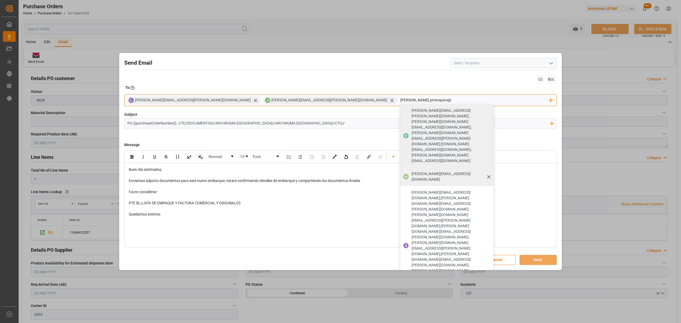
click at [411, 171] on span "[PERSON_NAME][EMAIL_ADDRESS][DOMAIN_NAME]" at bounding box center [450, 176] width 78 height 11
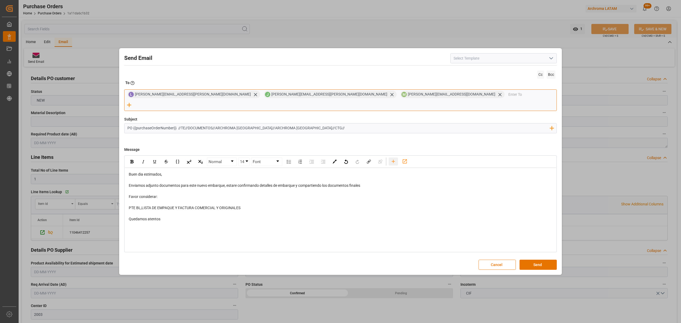
click at [394, 159] on icon "rdw-toolbar" at bounding box center [393, 162] width 6 height 6
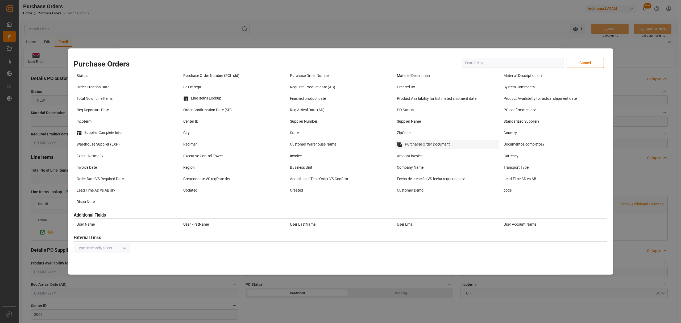
click at [422, 147] on div "Purcharse Order Document" at bounding box center [447, 144] width 104 height 9
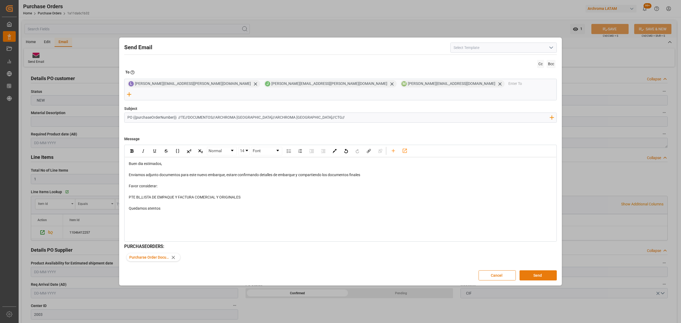
click at [549, 273] on button "Send" at bounding box center [537, 275] width 37 height 10
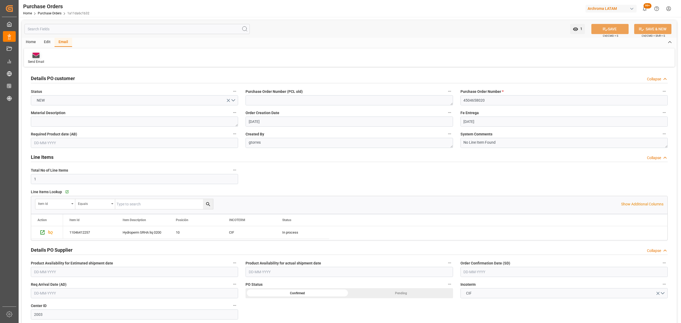
click at [39, 58] on icon at bounding box center [35, 56] width 7 height 4
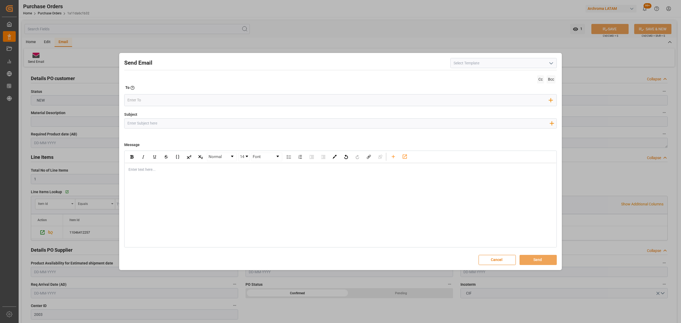
drag, startPoint x: 304, startPoint y: 194, endPoint x: 230, endPoint y: 202, distance: 74.1
click at [230, 202] on div "Normal 14 Font Enter text here..." at bounding box center [340, 199] width 432 height 97
click at [492, 262] on button "Cancel" at bounding box center [496, 260] width 37 height 10
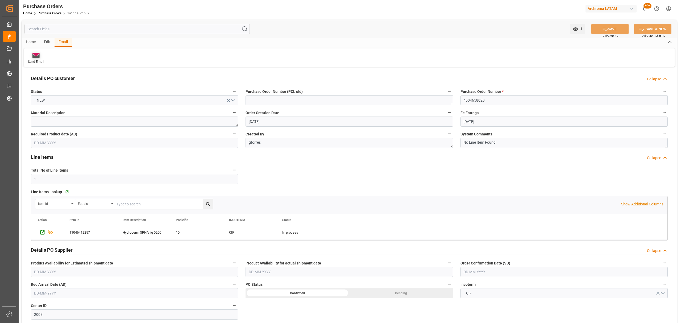
click at [34, 60] on div "Send Email" at bounding box center [36, 58] width 24 height 12
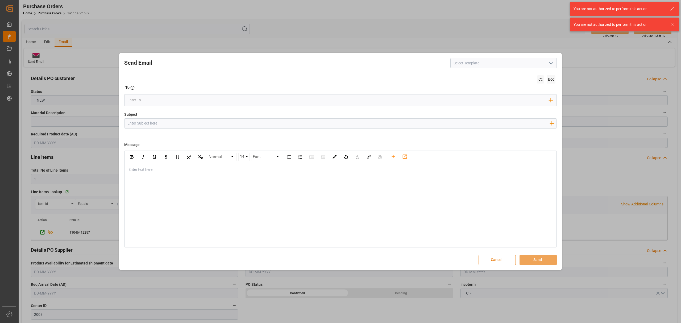
click at [240, 175] on div "Enter text here..." at bounding box center [340, 169] width 431 height 13
click at [238, 176] on div "Enter text here..." at bounding box center [340, 169] width 431 height 13
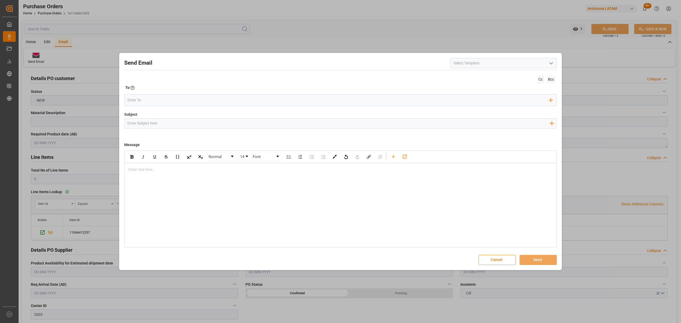
click at [510, 255] on button "Cancel" at bounding box center [496, 260] width 37 height 10
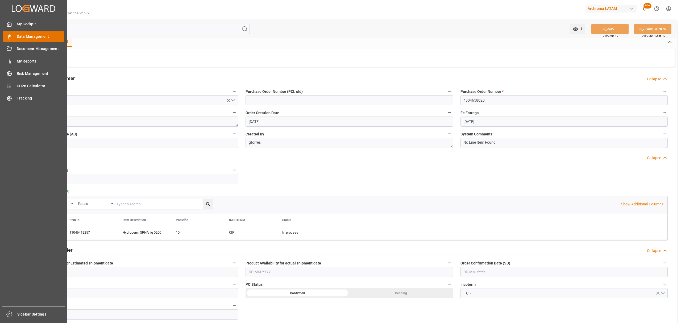
click at [14, 34] on div "Data Management Data Management" at bounding box center [33, 36] width 61 height 10
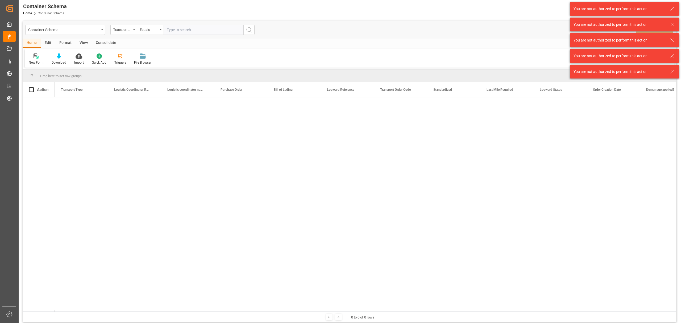
click at [673, 8] on icon at bounding box center [672, 9] width 6 height 6
click at [674, 22] on icon at bounding box center [672, 24] width 6 height 6
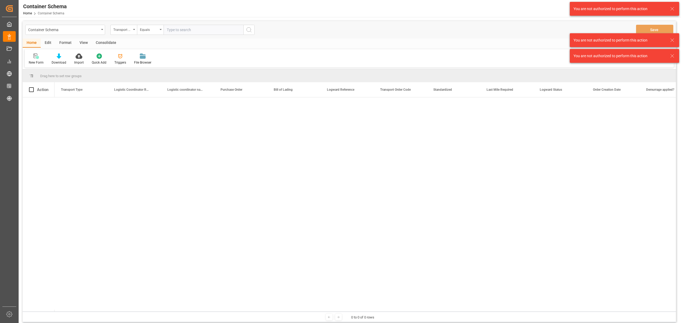
click at [674, 8] on icon at bounding box center [672, 9] width 6 height 6
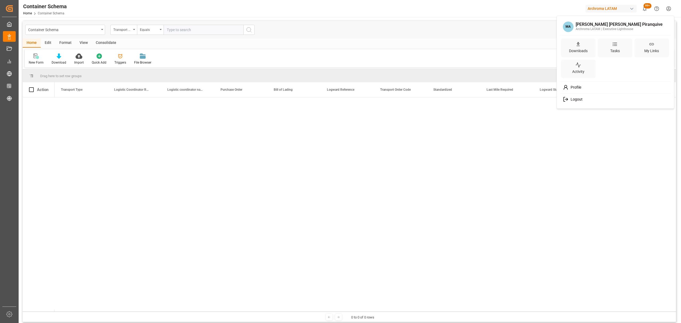
click at [672, 6] on html "Created by potrace 1.15, written by [PERSON_NAME] [DATE]-[DATE] Created by potr…" at bounding box center [340, 161] width 681 height 323
click at [570, 102] on div "Logout" at bounding box center [615, 99] width 109 height 10
